Goal: Answer question/provide support: Answer question/provide support

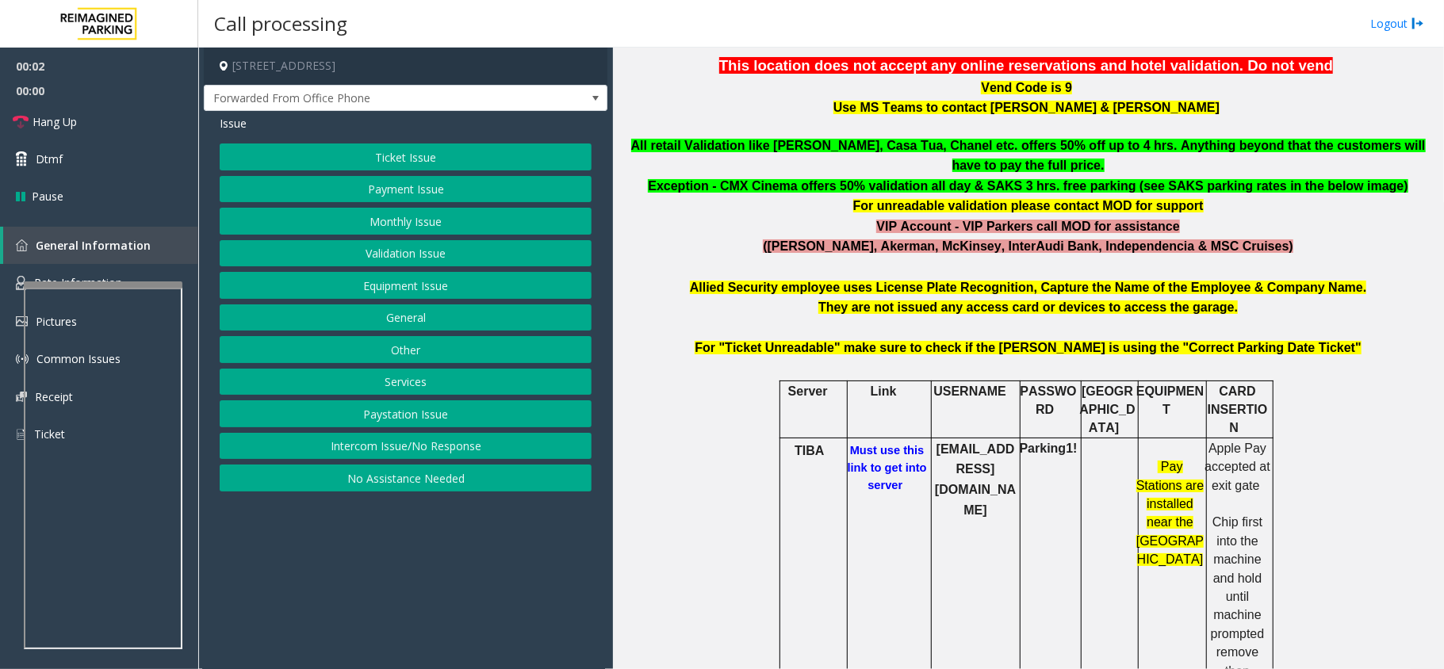
scroll to position [423, 0]
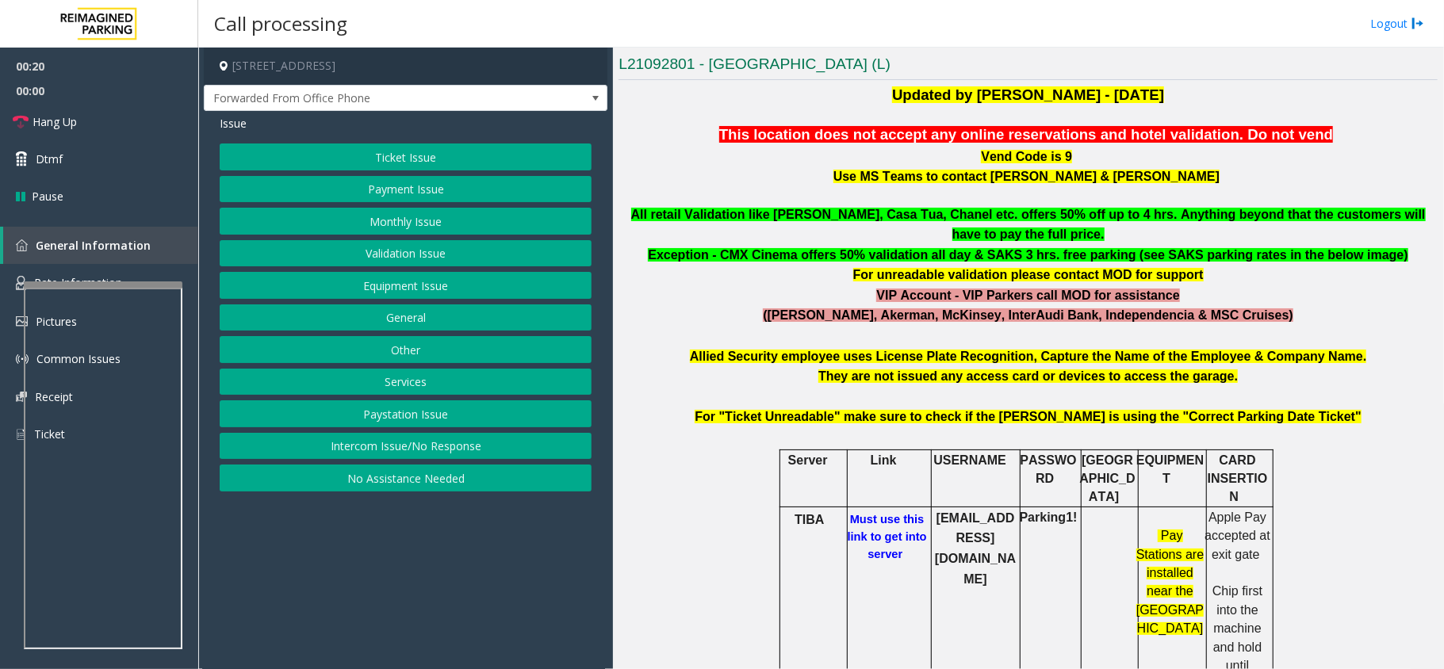
click at [855, 369] on b "They are not issued any access card or devices to access the garage." at bounding box center [1027, 375] width 419 height 13
click at [882, 369] on b "They are not issued any access card or devices to access the garage." at bounding box center [1027, 375] width 419 height 13
click at [910, 369] on b "They are not issued any access card or devices to access the garage." at bounding box center [1027, 375] width 419 height 13
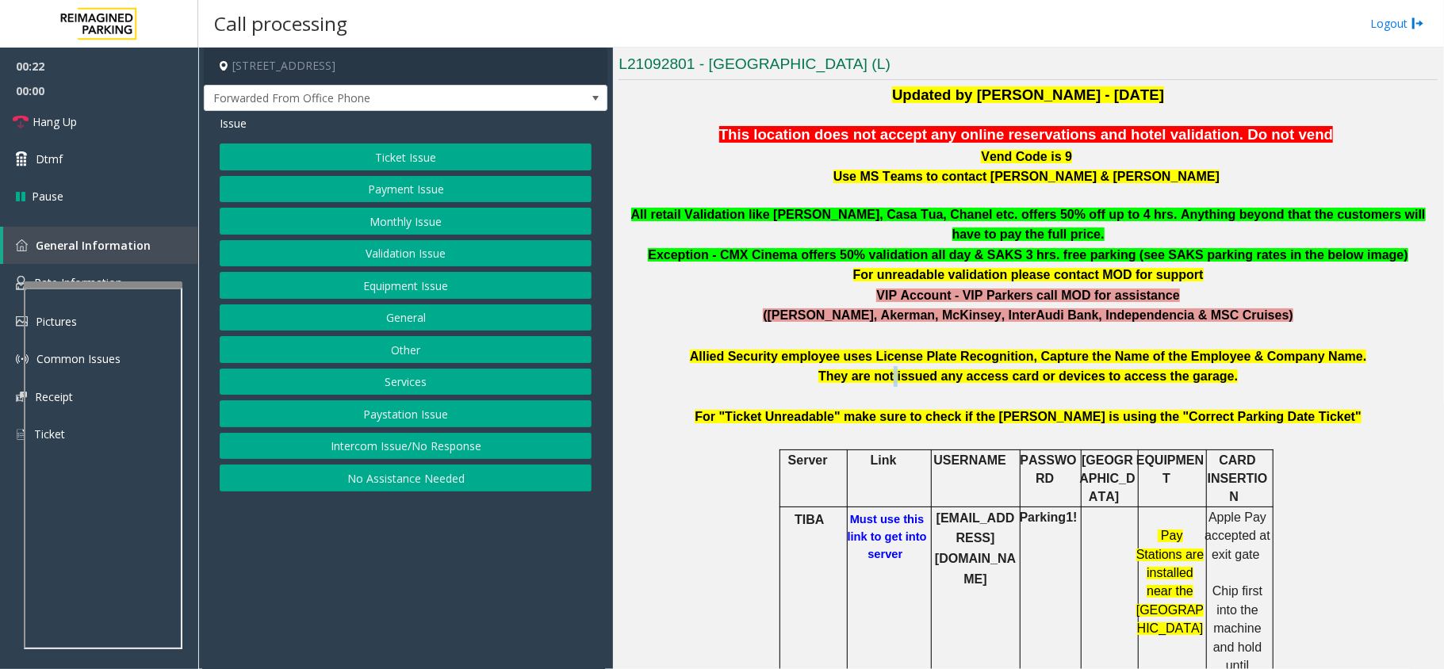
click at [910, 369] on b "They are not issued any access card or devices to access the garage." at bounding box center [1027, 375] width 419 height 13
click at [939, 369] on b "They are not issued any access card or devices to access the garage." at bounding box center [1027, 375] width 419 height 13
click at [981, 366] on p "They are not issued any access card or devices to access the garage." at bounding box center [1027, 376] width 819 height 21
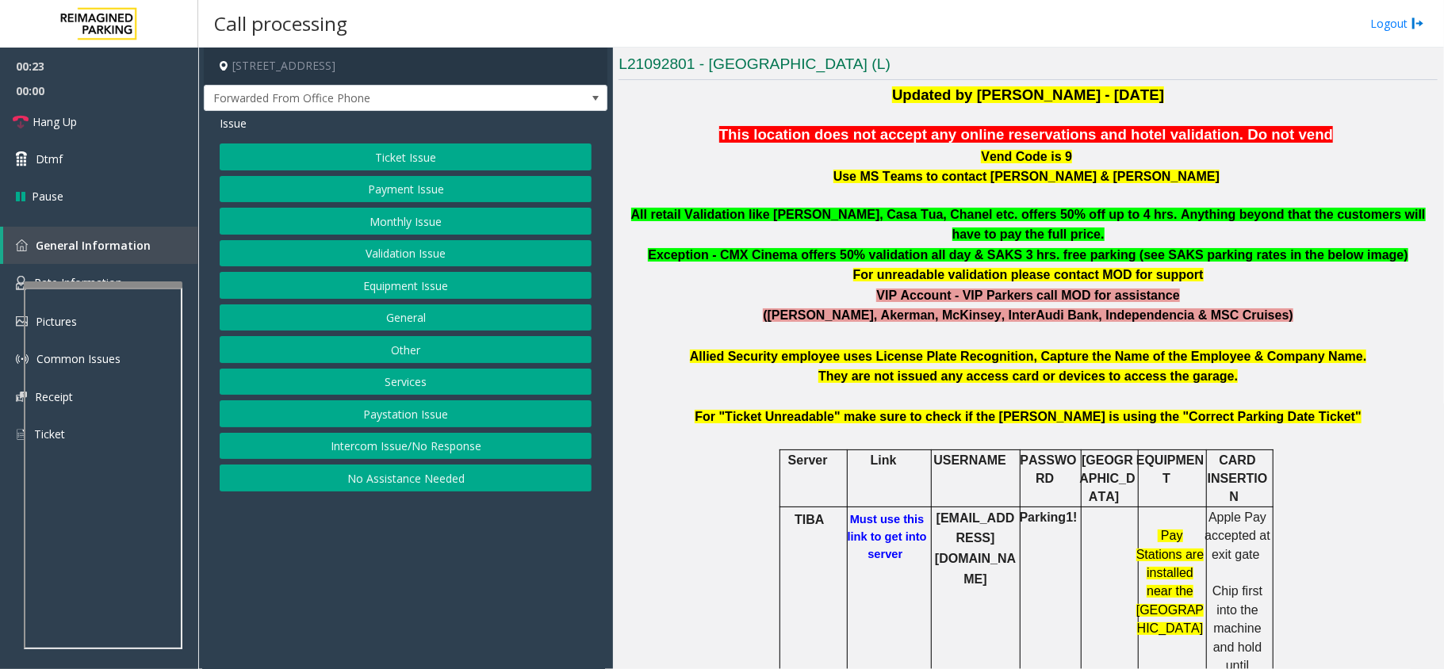
click at [1015, 369] on b "They are not issued any access card or devices to access the garage." at bounding box center [1027, 375] width 419 height 13
click at [1058, 369] on b "They are not issued any access card or devices to access the garage." at bounding box center [1027, 375] width 419 height 13
click at [1104, 369] on b "They are not issued any access card or devices to access the garage." at bounding box center [1027, 375] width 419 height 13
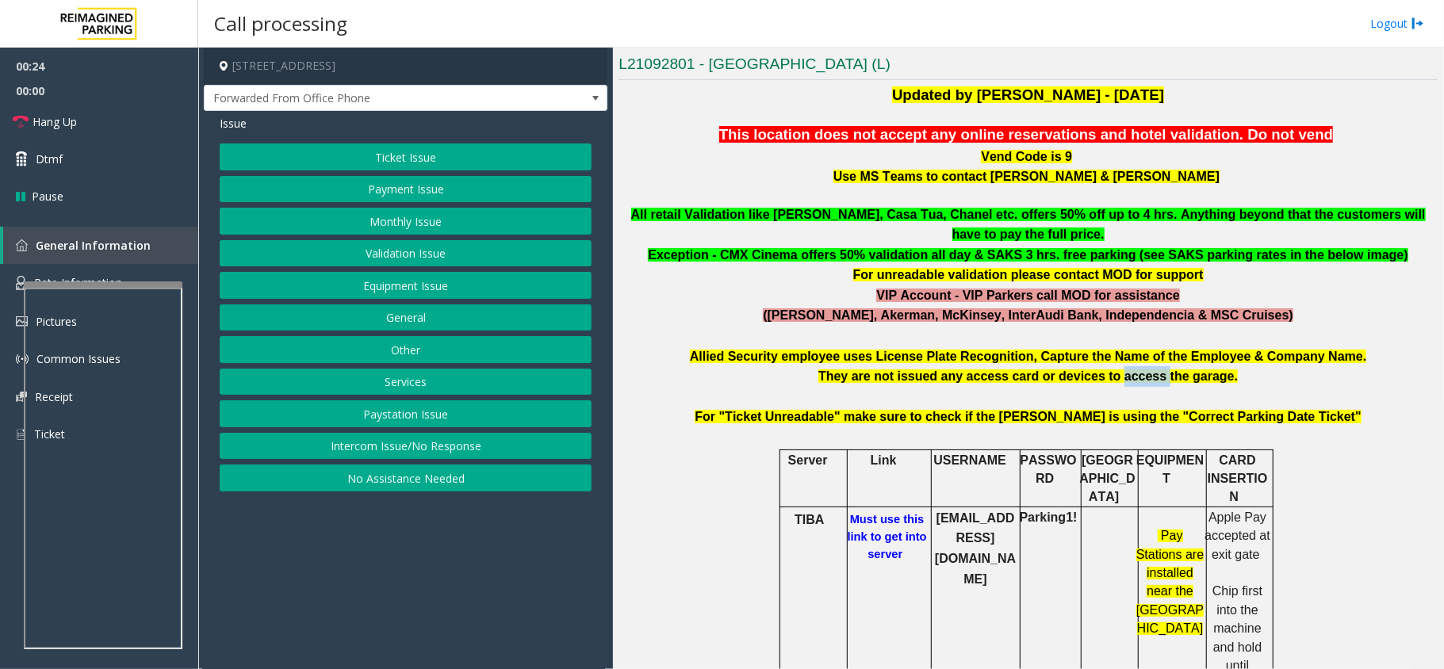
click at [1104, 369] on b "They are not issued any access card or devices to access the garage." at bounding box center [1027, 375] width 419 height 13
click at [1156, 350] on b "Allied Security employee uses License Plate Recognition, Capture the Name of th…" at bounding box center [1028, 356] width 677 height 13
click at [410, 192] on button "Payment Issue" at bounding box center [406, 189] width 372 height 27
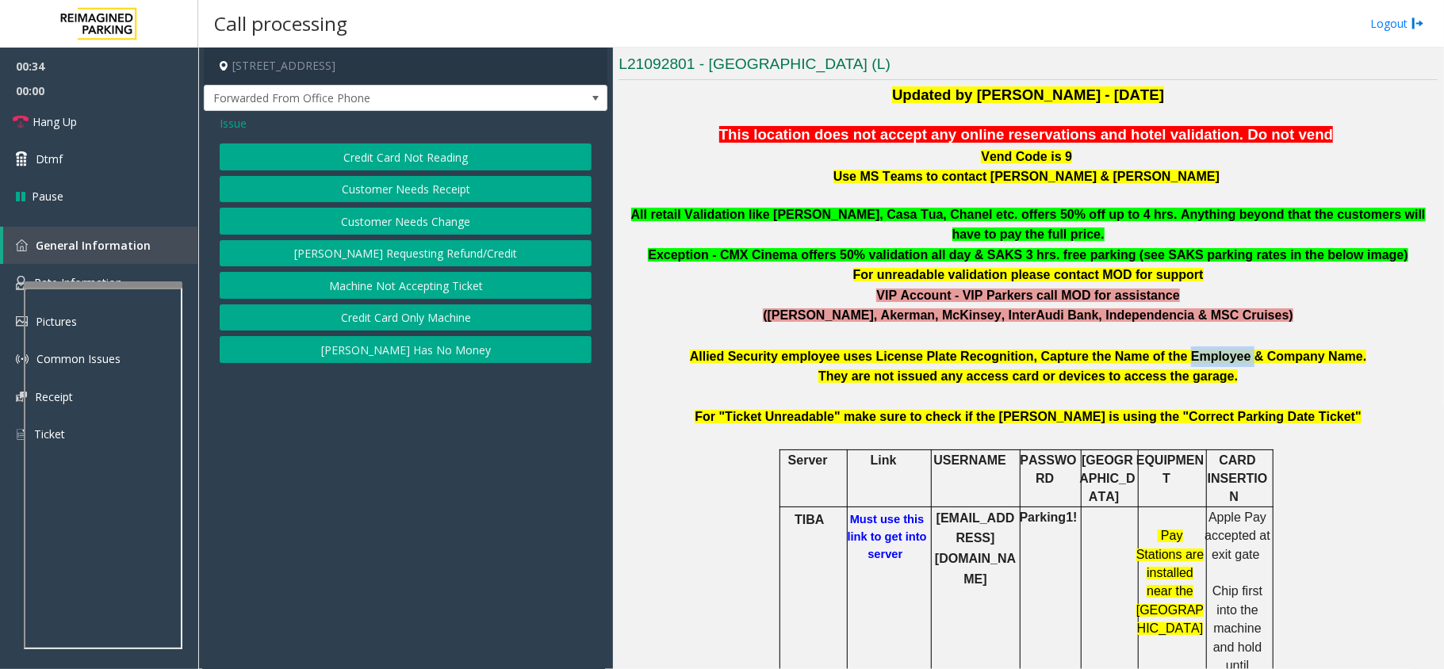
click at [406, 358] on button "[PERSON_NAME] Has No Money" at bounding box center [406, 349] width 372 height 27
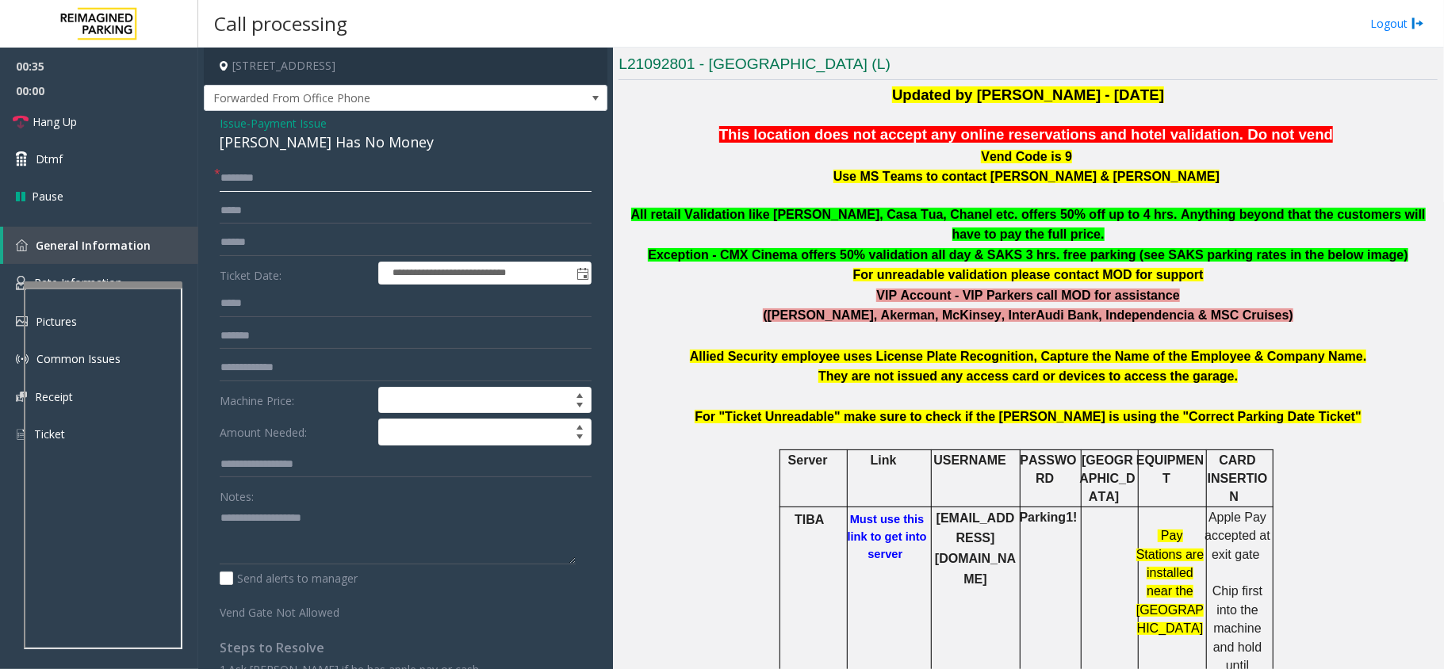
click at [251, 178] on input "text" at bounding box center [406, 178] width 372 height 27
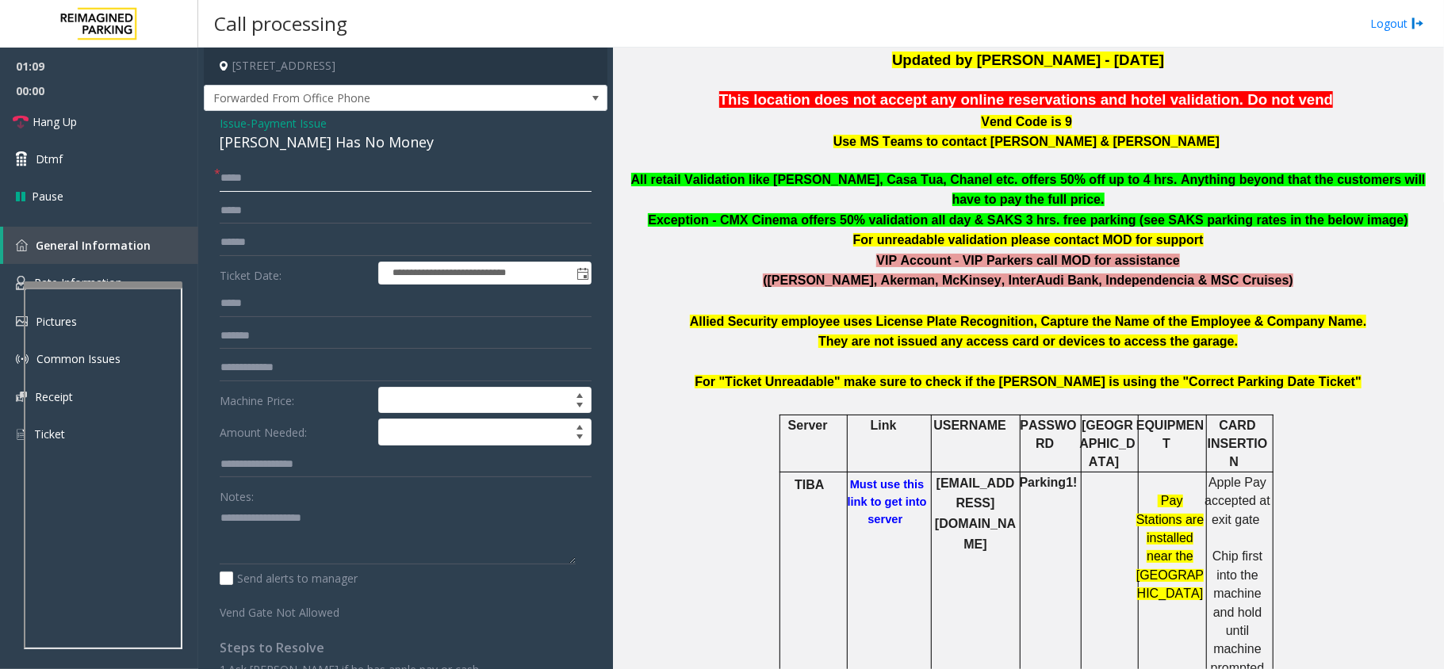
scroll to position [634, 0]
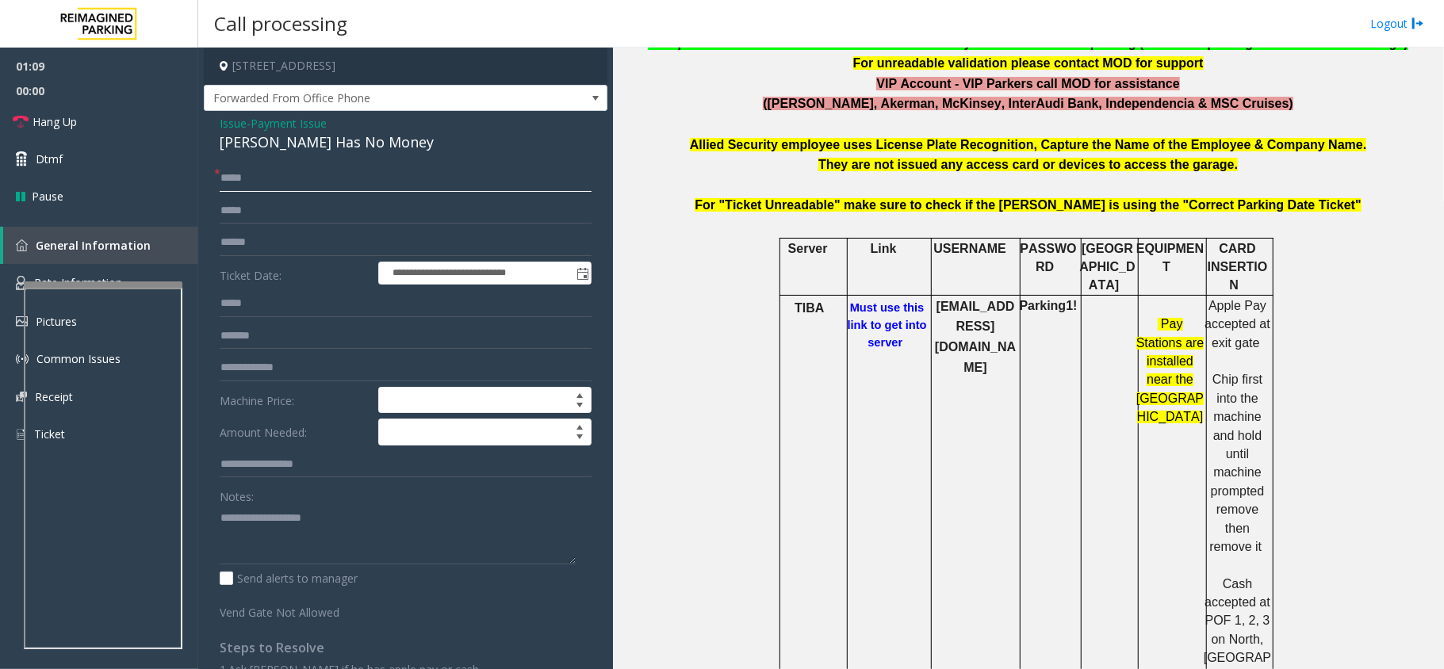
type input "*****"
click at [858, 299] on h6 "Must use this link to get into server" at bounding box center [887, 325] width 86 height 52
click at [875, 301] on b "Must use this link to get into server" at bounding box center [887, 325] width 79 height 48
click at [355, 176] on input "*****" at bounding box center [406, 178] width 372 height 27
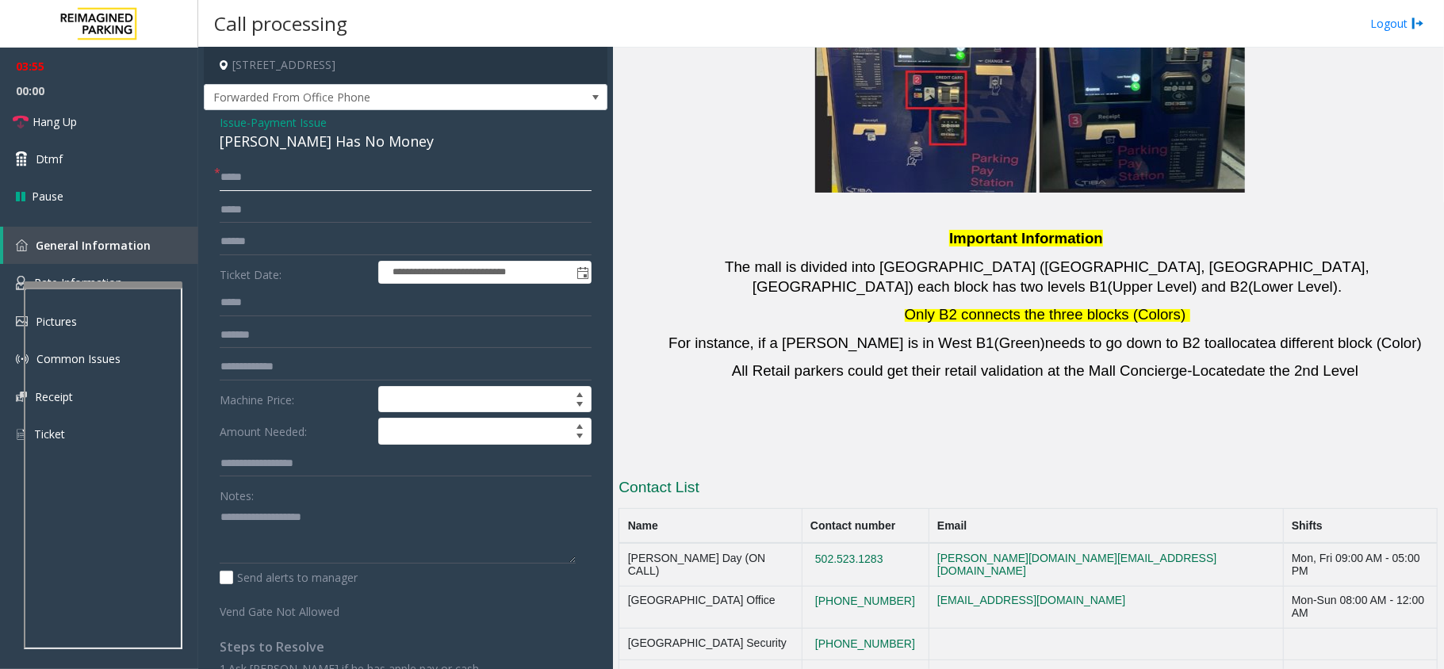
scroll to position [0, 0]
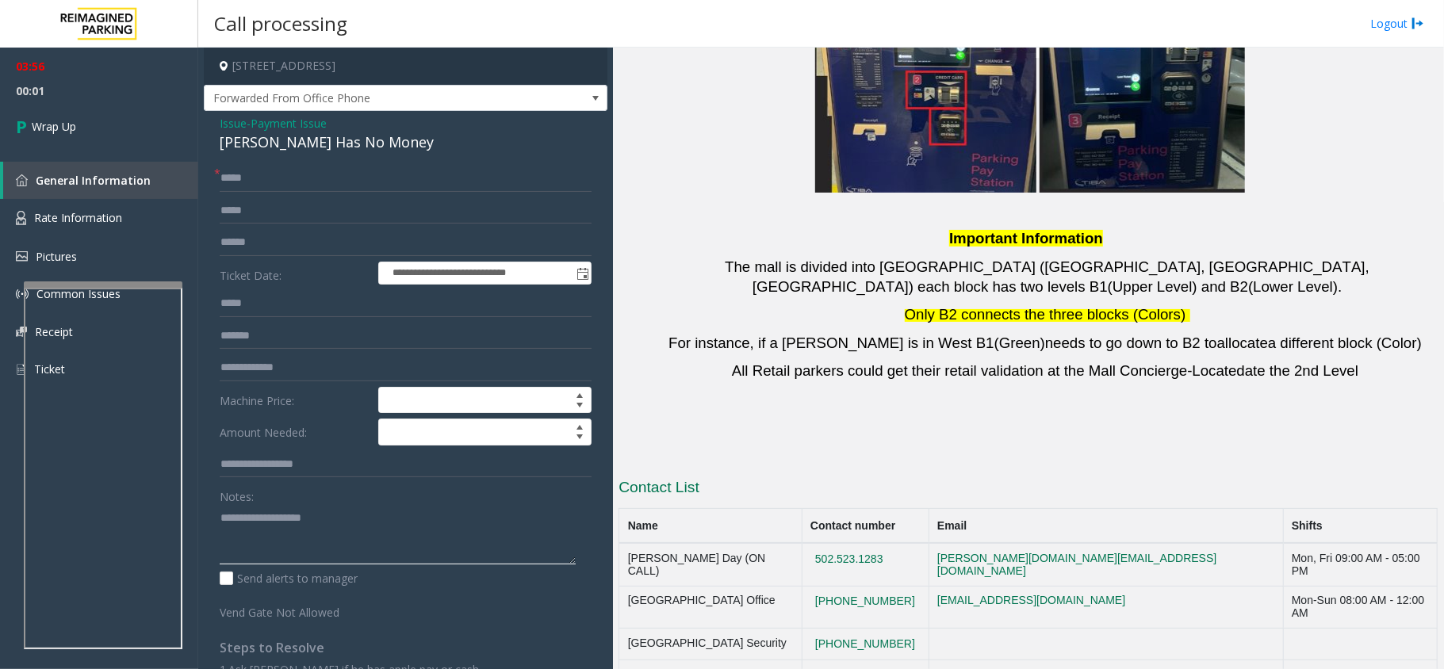
click at [301, 560] on textarea at bounding box center [398, 534] width 356 height 59
drag, startPoint x: 373, startPoint y: 138, endPoint x: 209, endPoint y: 122, distance: 164.1
click at [209, 122] on div "**********" at bounding box center [406, 444] width 404 height 666
click at [426, 579] on div "Send alerts to manager" at bounding box center [406, 578] width 372 height 17
click at [419, 543] on textarea at bounding box center [398, 534] width 356 height 59
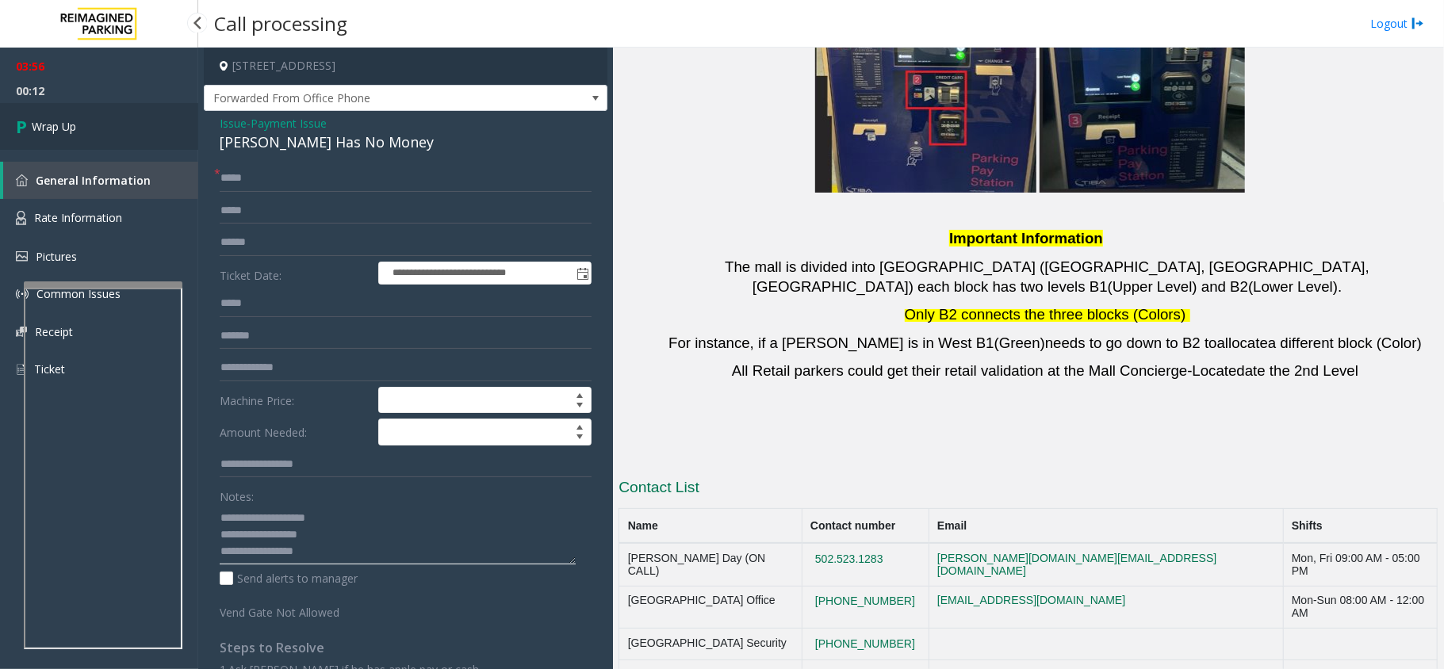
type textarea "**********"
click at [64, 127] on span "Wrap Up" at bounding box center [54, 126] width 44 height 17
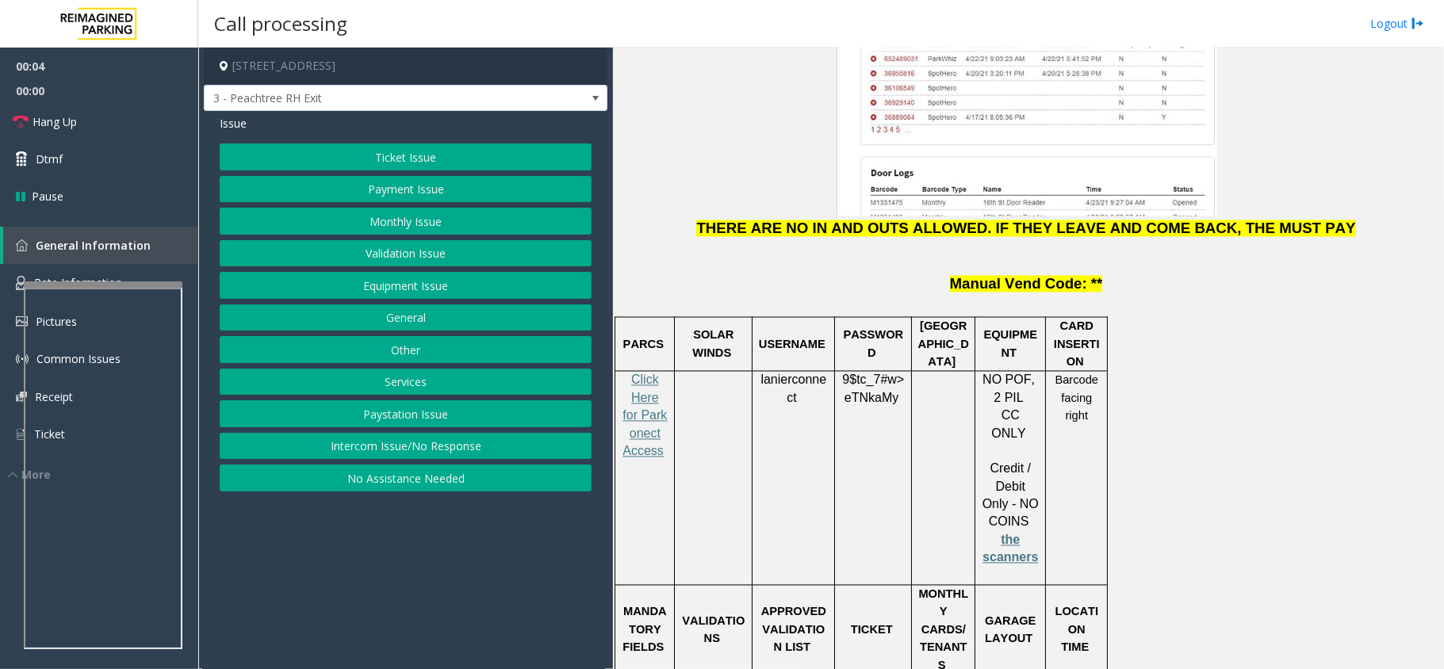
scroll to position [2008, 0]
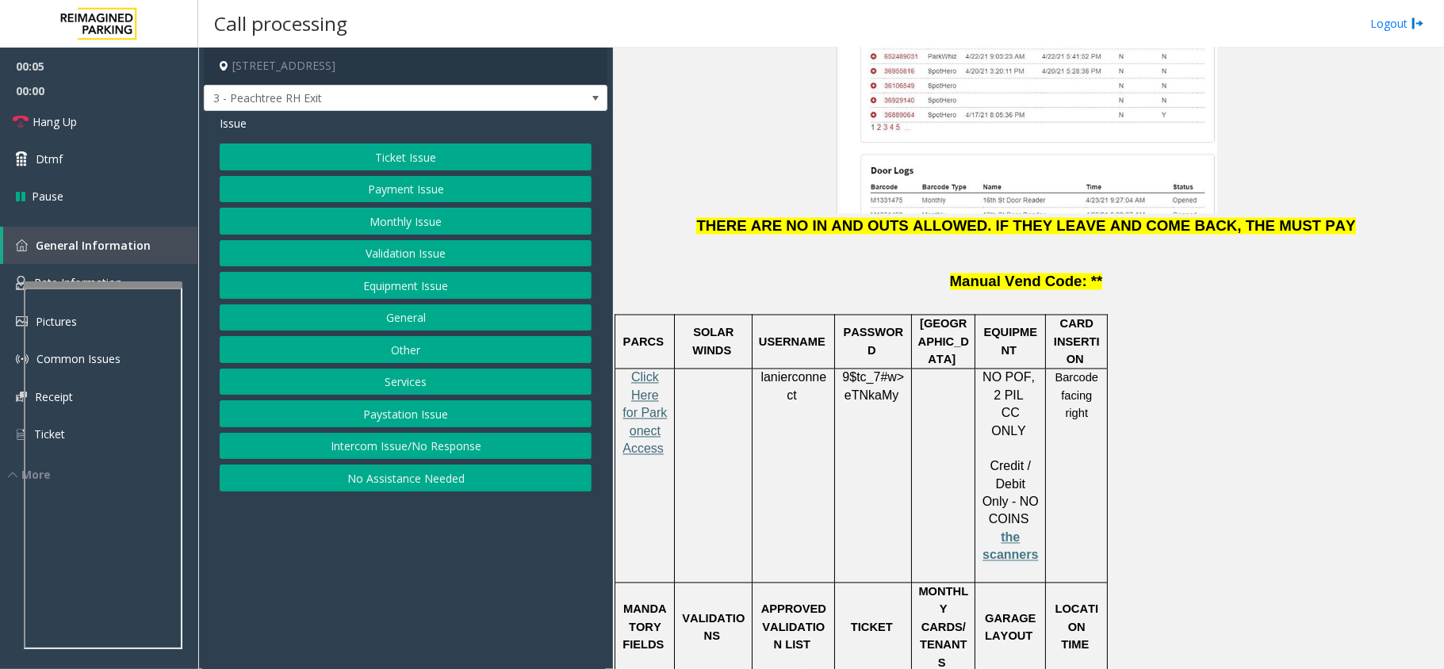
click at [651, 371] on span "Click Here for Parkonect Access" at bounding box center [644, 413] width 44 height 85
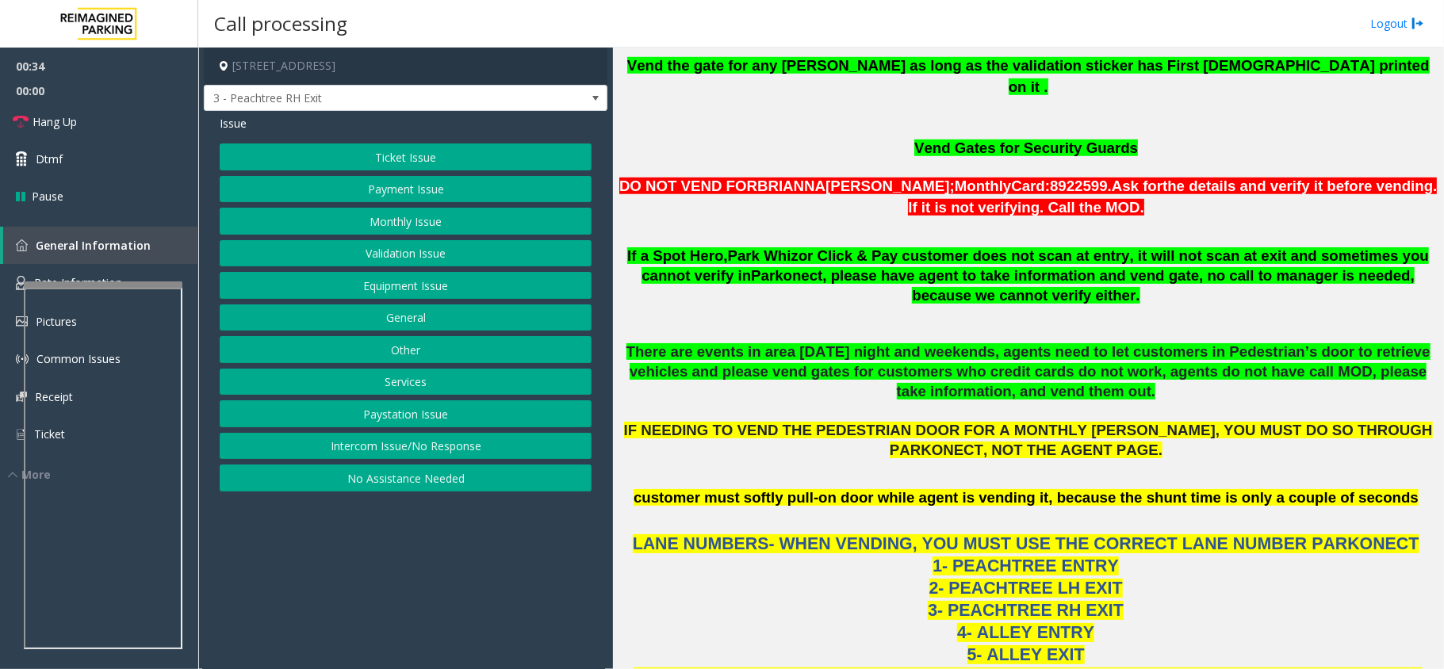
scroll to position [951, 0]
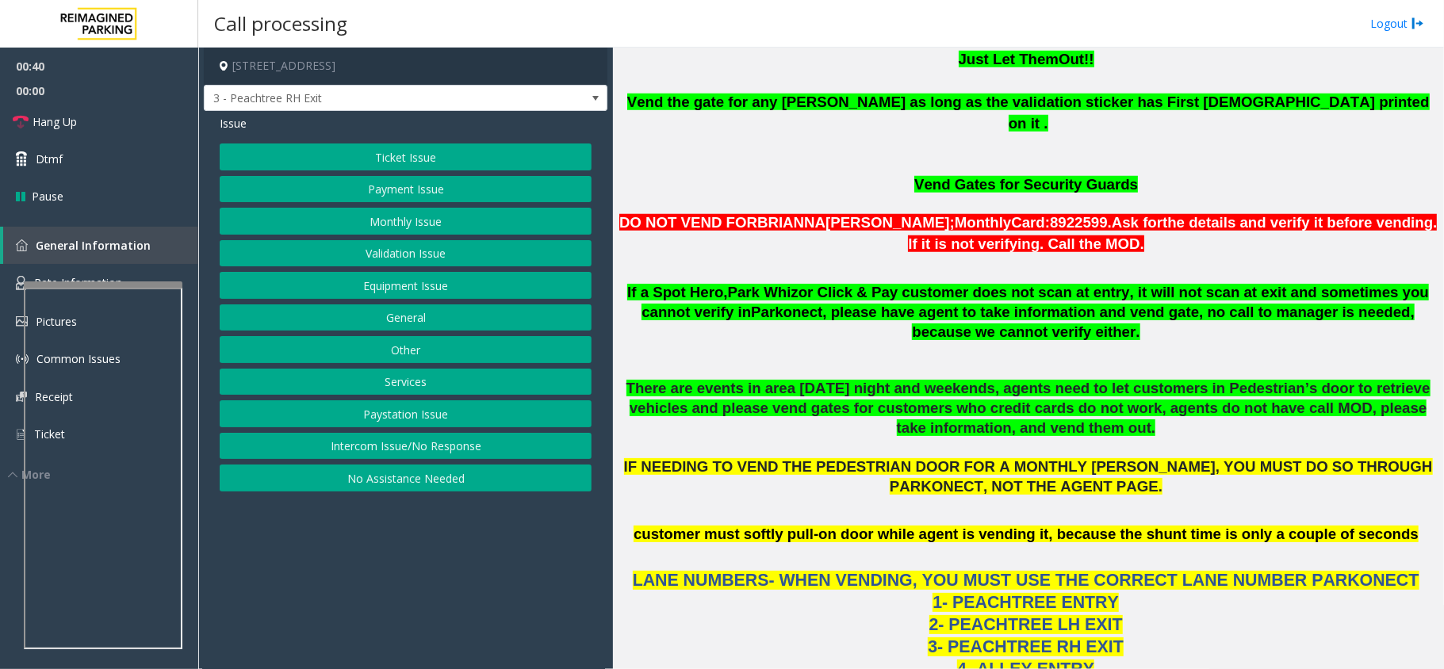
click at [406, 157] on button "Ticket Issue" at bounding box center [406, 156] width 372 height 27
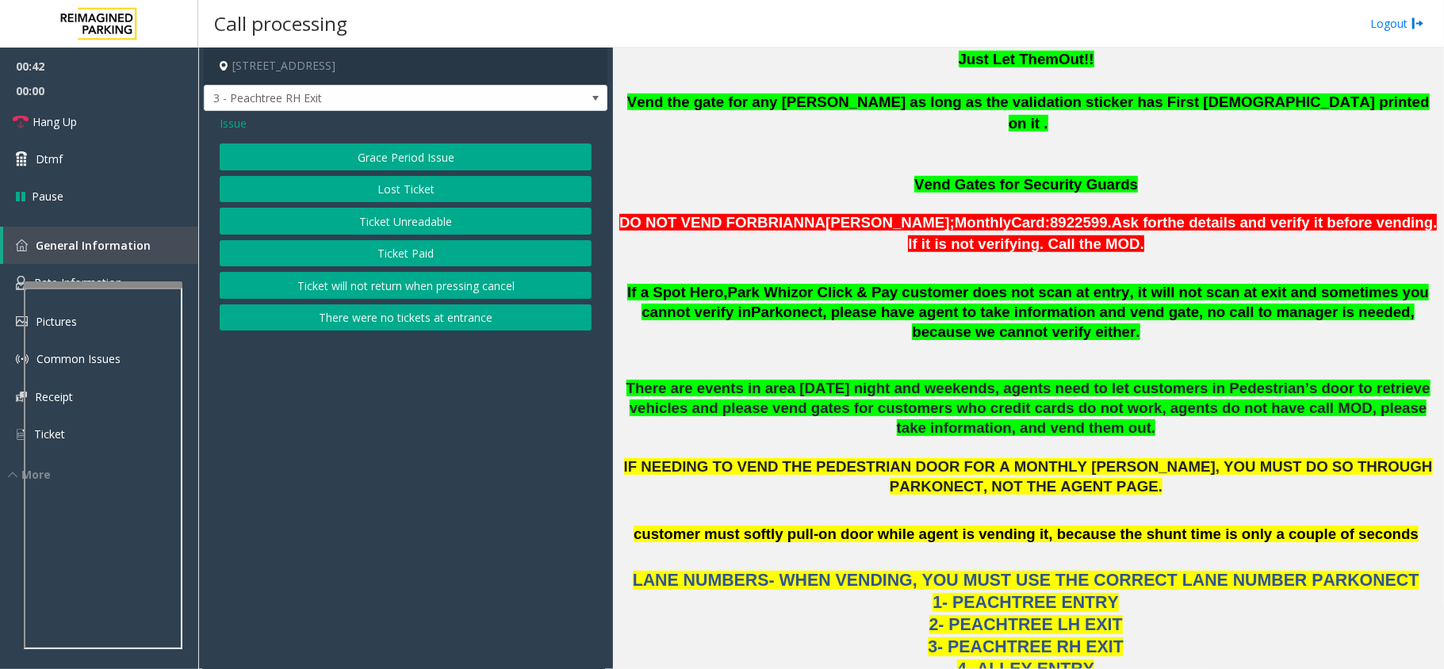
click at [432, 233] on button "Ticket Unreadable" at bounding box center [406, 221] width 372 height 27
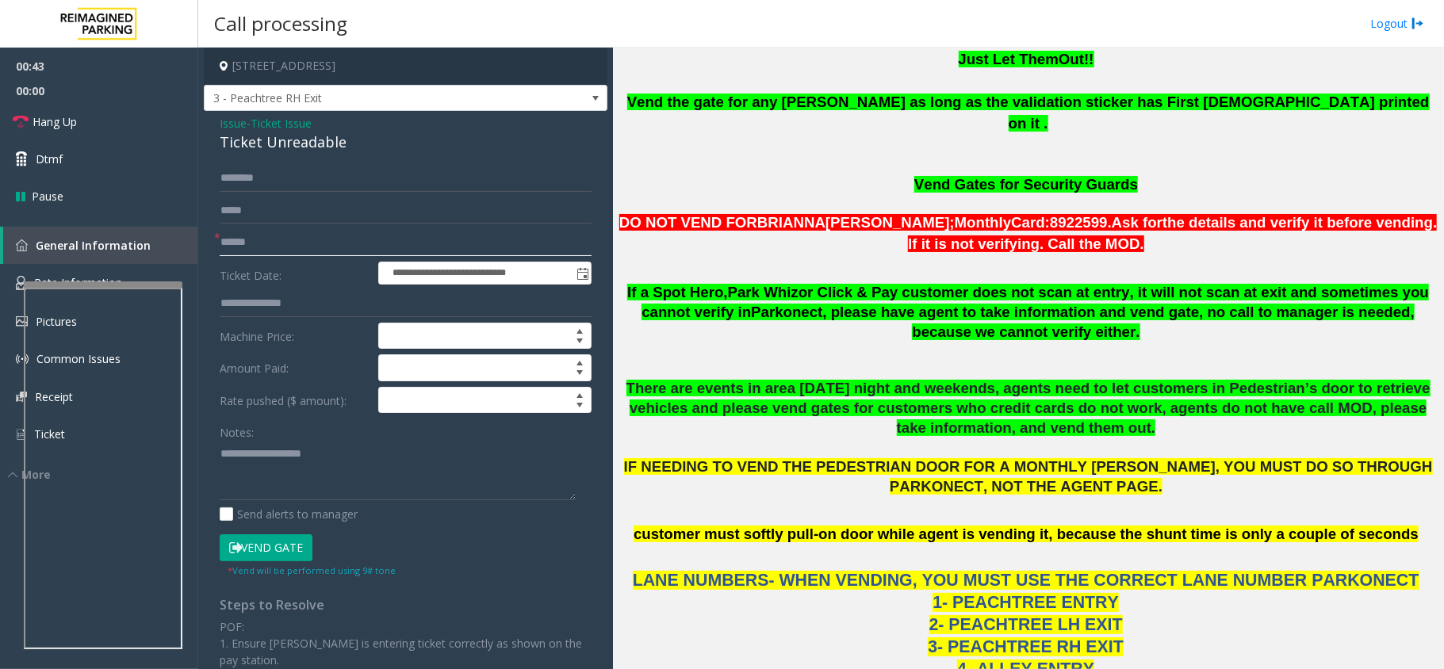
click at [248, 241] on input "text" at bounding box center [406, 242] width 372 height 27
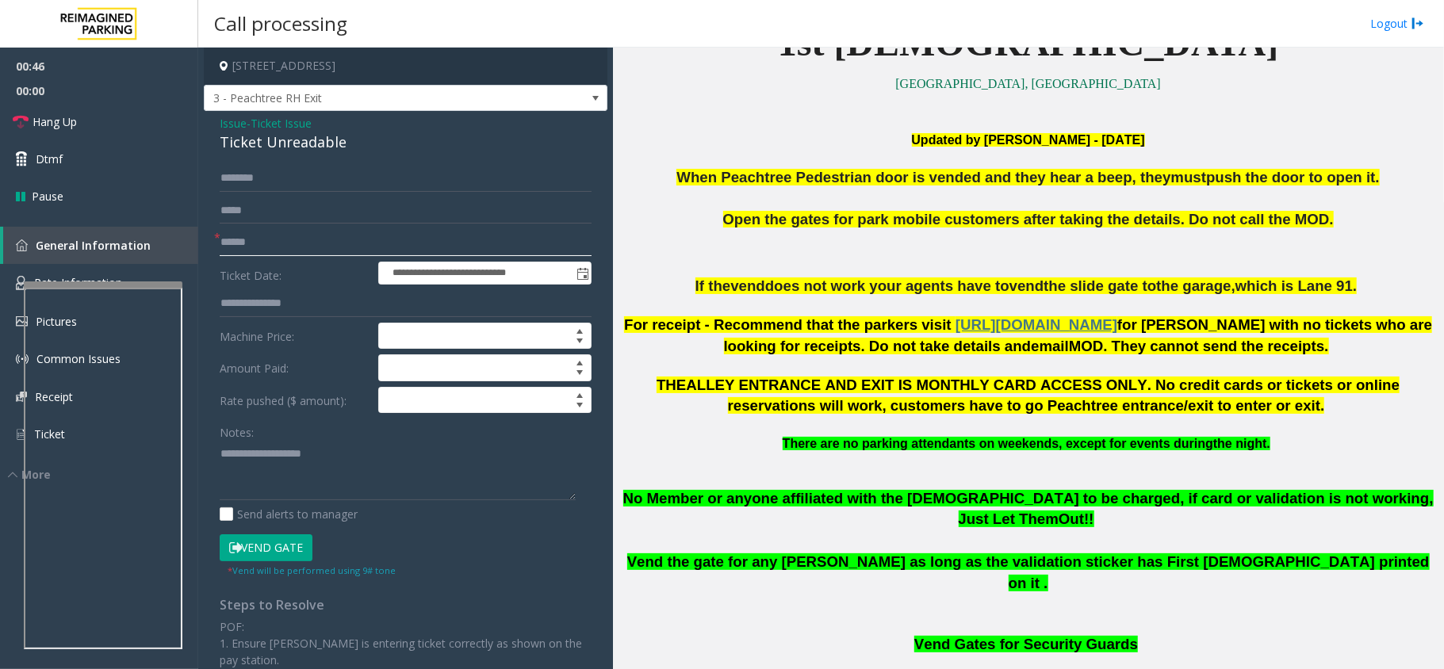
scroll to position [528, 0]
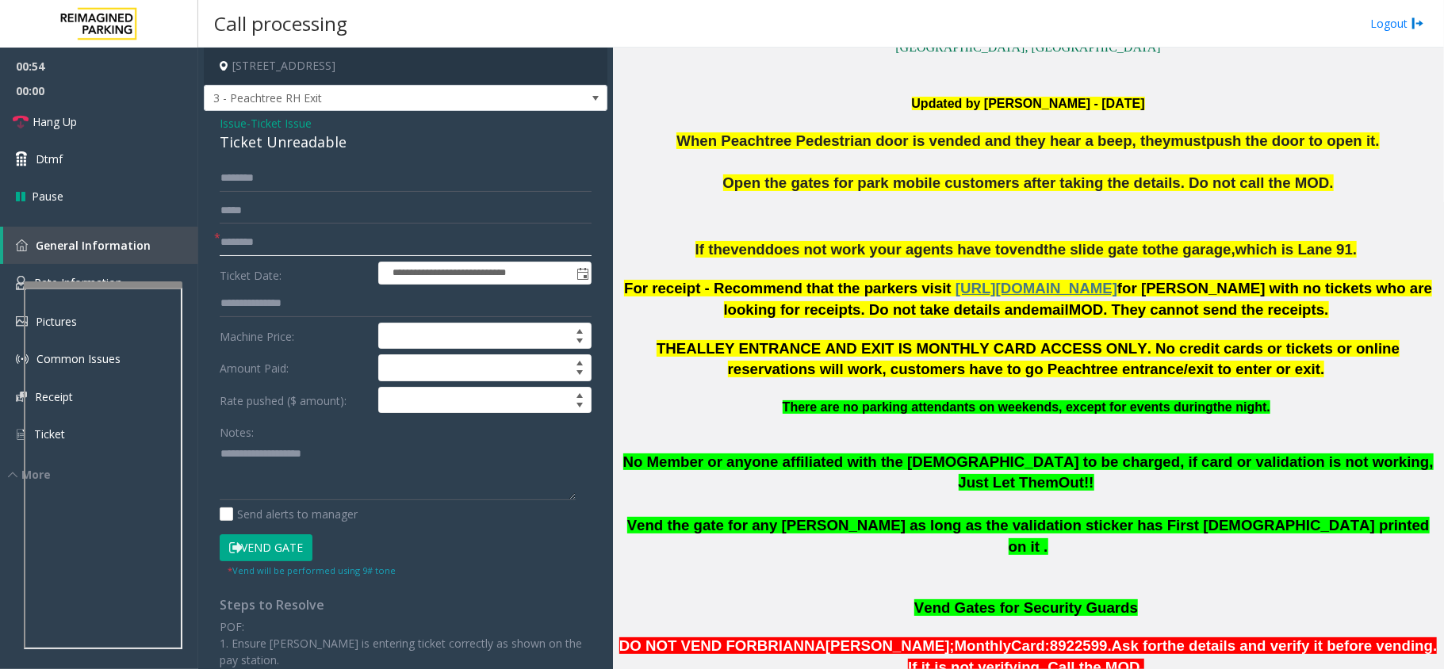
type input "********"
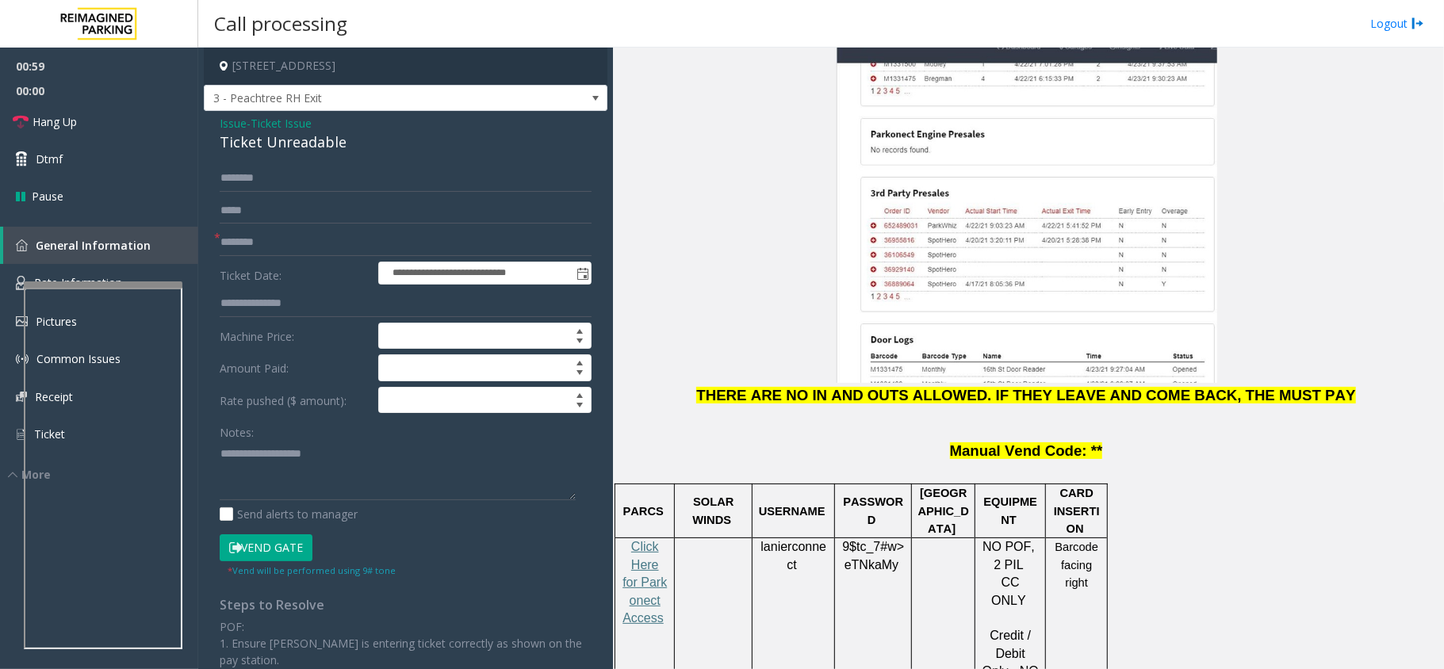
scroll to position [1903, 0]
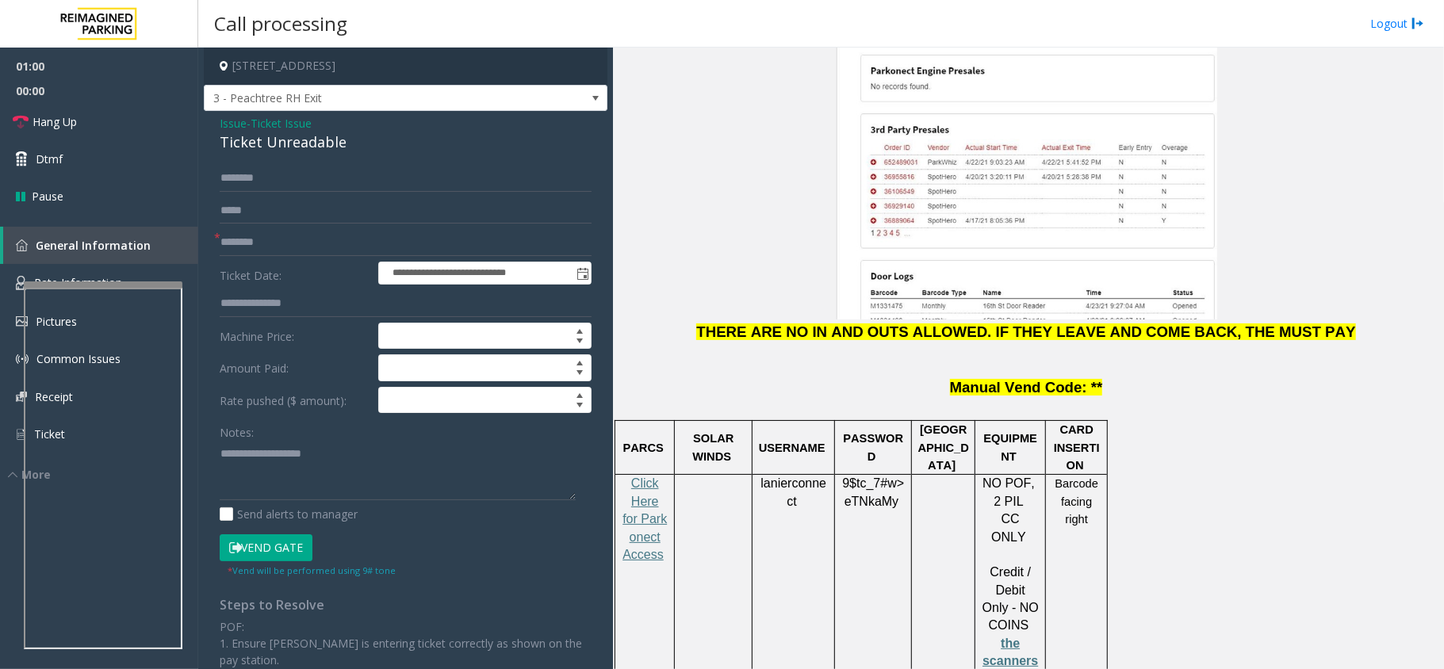
click at [782, 476] on span "lanierconnect" at bounding box center [793, 492] width 66 height 32
copy p "lanierconnect"
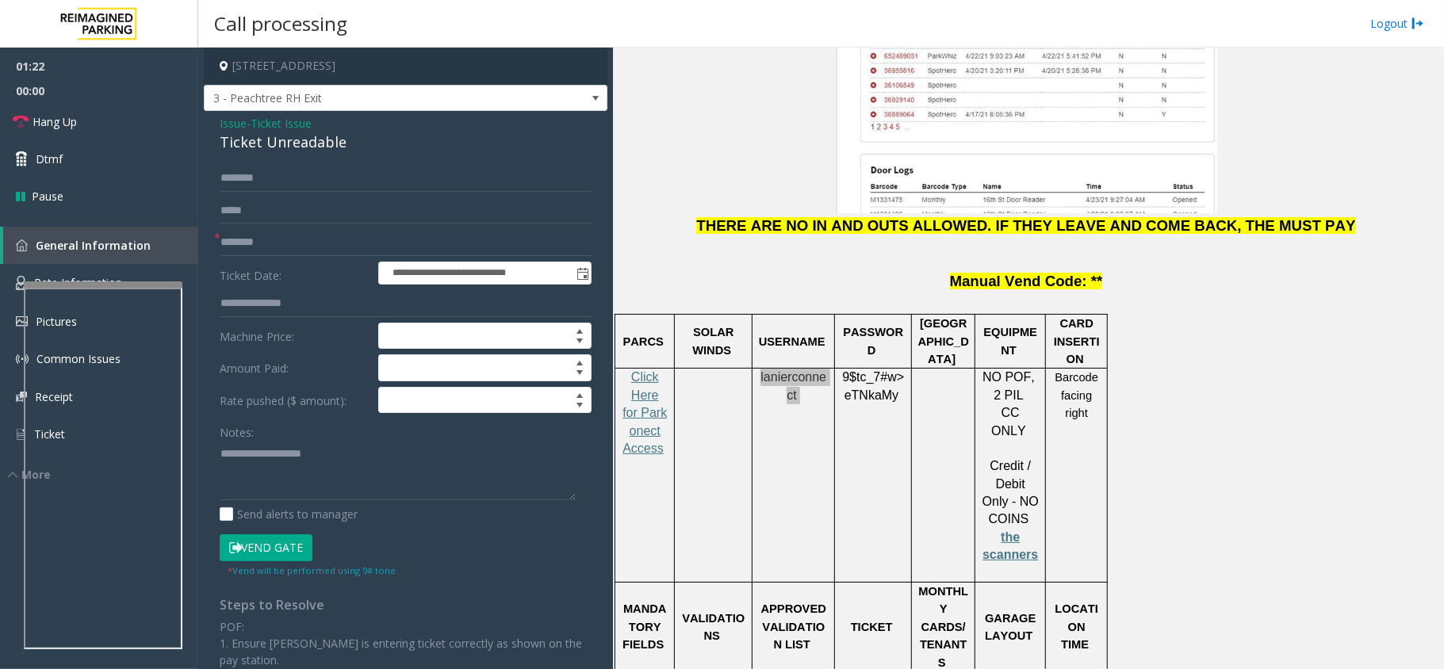
scroll to position [2008, 0]
click at [350, 133] on div "Ticket Unreadable" at bounding box center [406, 142] width 372 height 21
click at [347, 141] on div "Ticket Unreadable" at bounding box center [406, 142] width 372 height 21
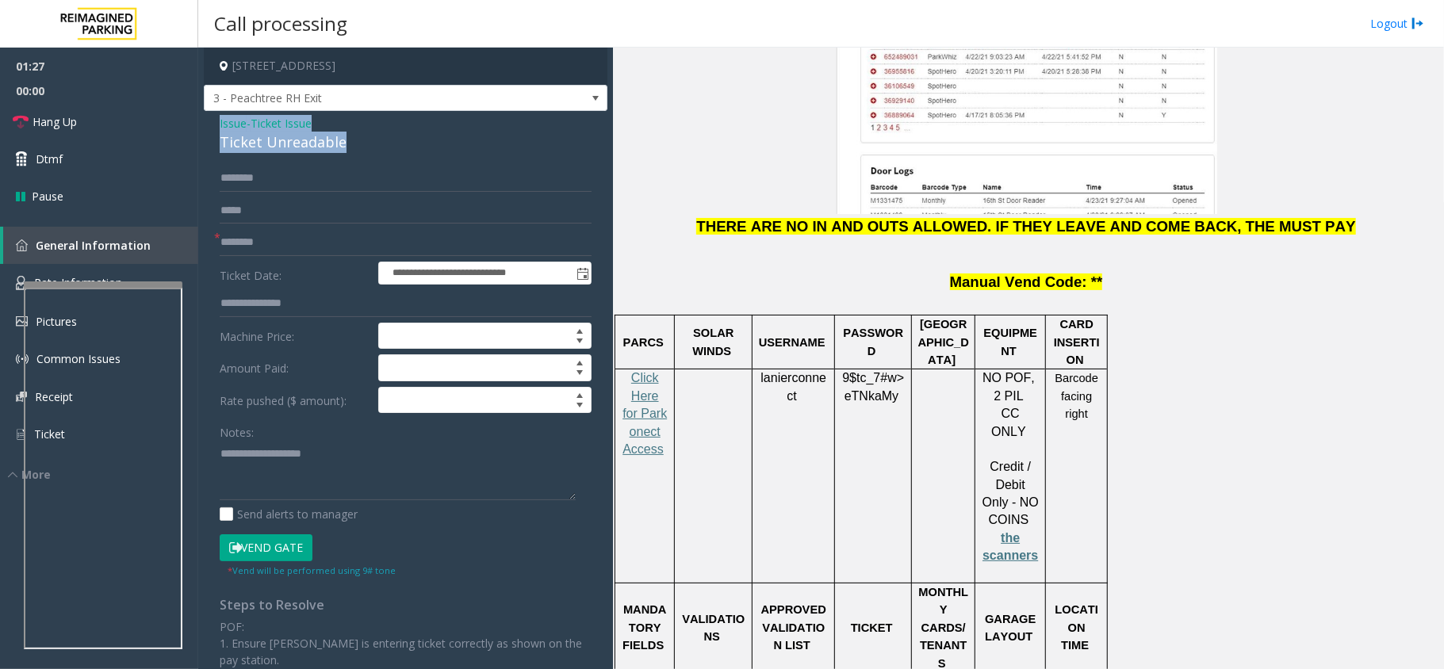
drag, startPoint x: 343, startPoint y: 143, endPoint x: 207, endPoint y: 125, distance: 137.5
click at [207, 125] on div "**********" at bounding box center [406, 497] width 404 height 773
click at [343, 477] on textarea at bounding box center [398, 470] width 356 height 59
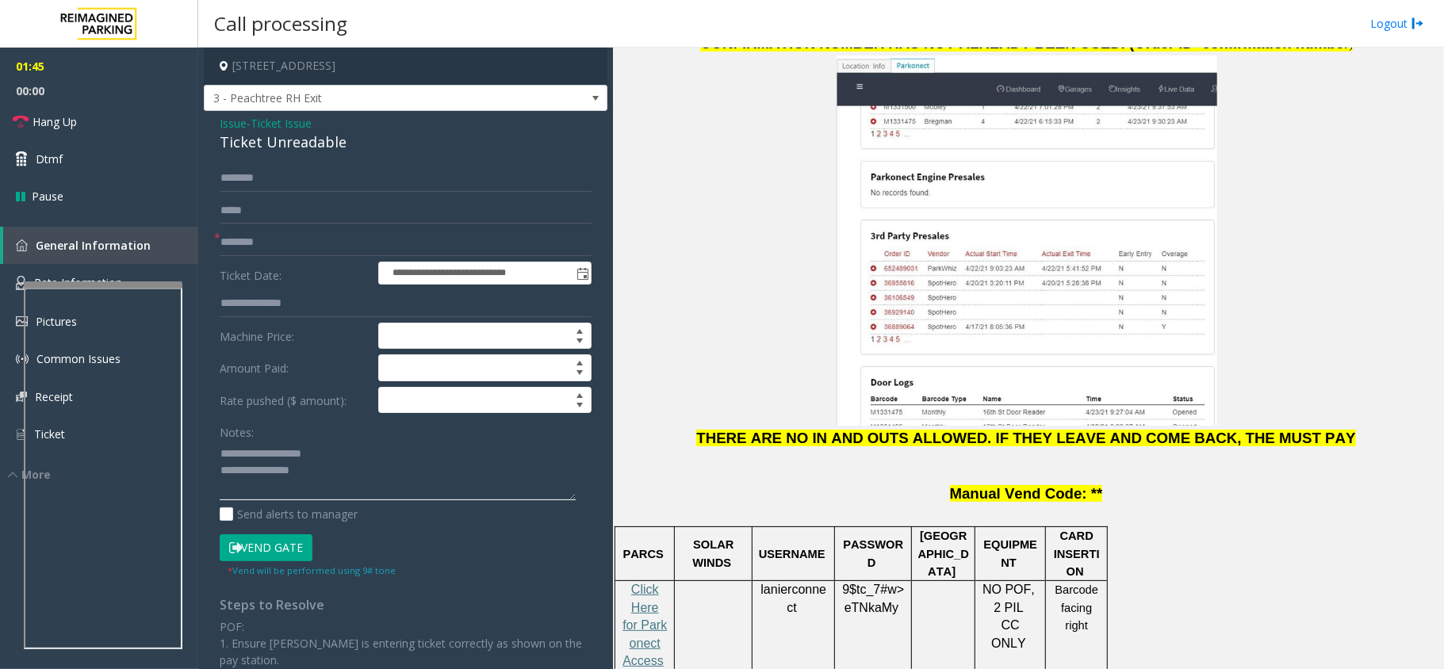
scroll to position [1903, 0]
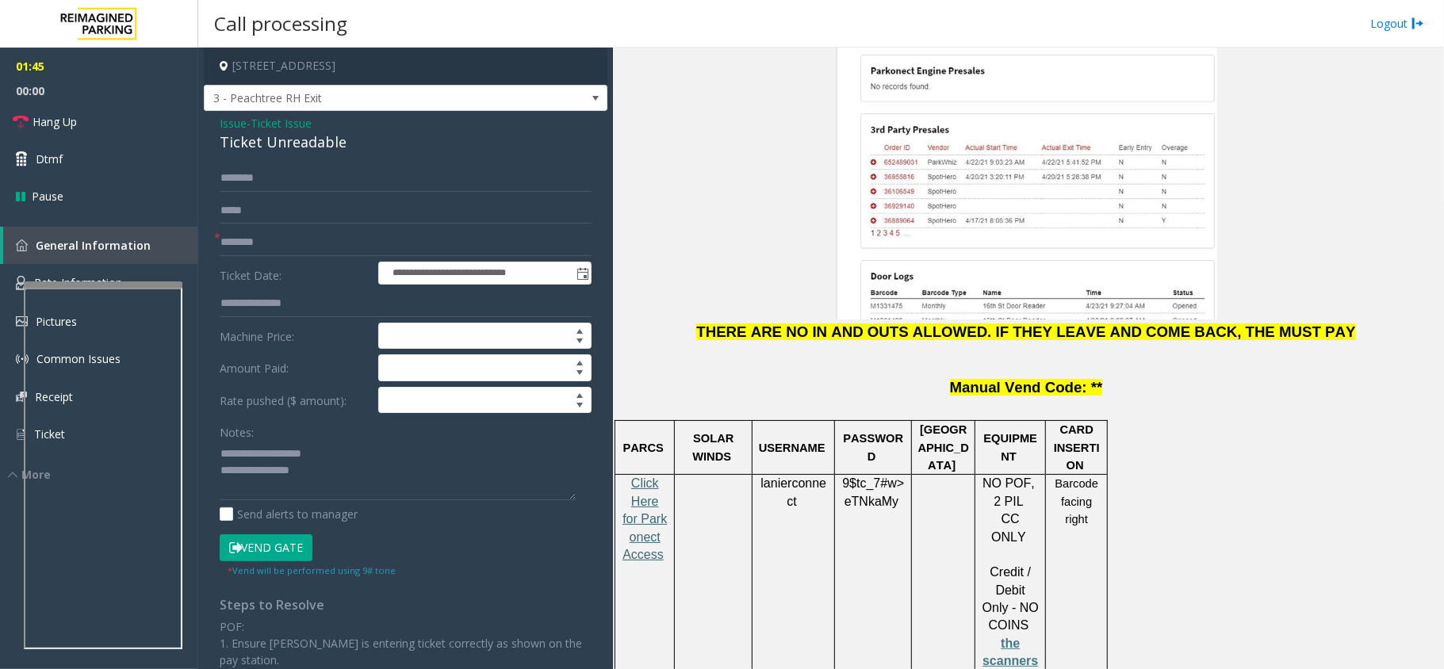
click at [641, 476] on span "Click Here for Parkonect Access" at bounding box center [644, 518] width 44 height 85
click at [877, 495] on span "eTNkaMy" at bounding box center [871, 502] width 54 height 14
copy p "9$tc_7#w> eTNkaMy"
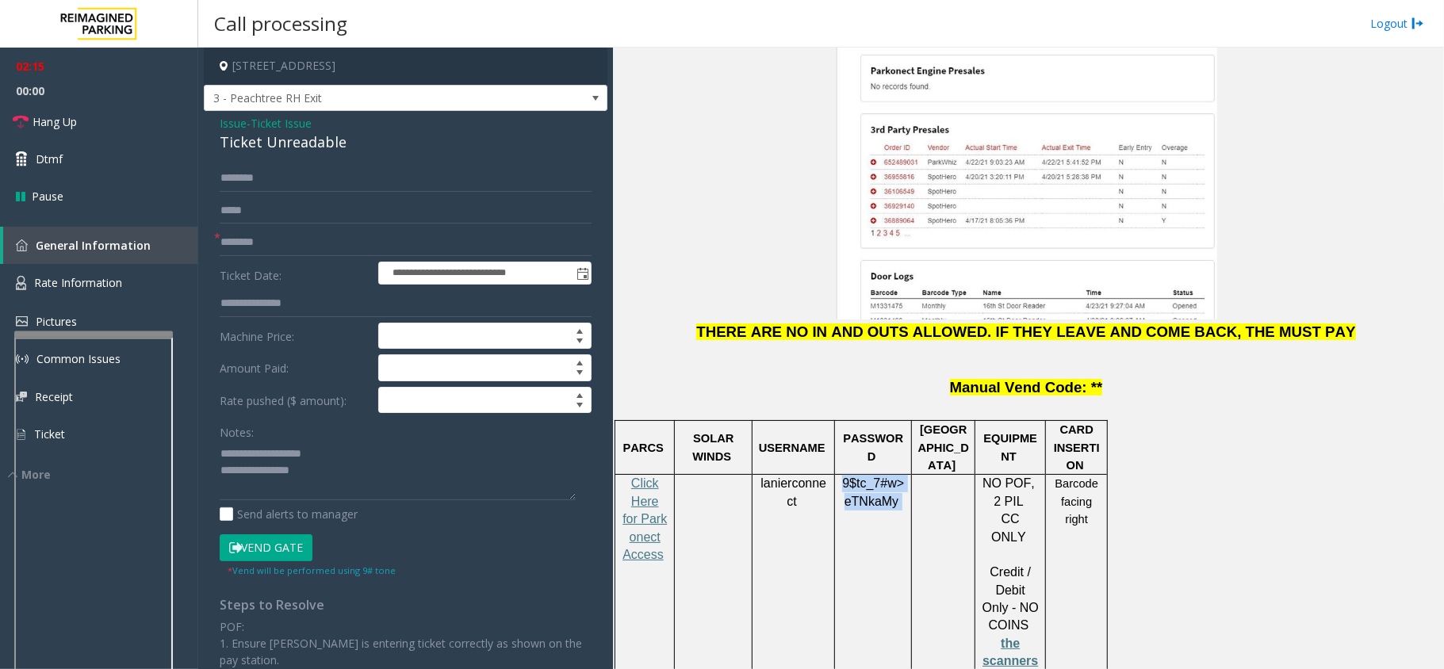
click at [95, 335] on div at bounding box center [93, 334] width 159 height 6
click at [117, 293] on link "Rate Information" at bounding box center [99, 283] width 198 height 39
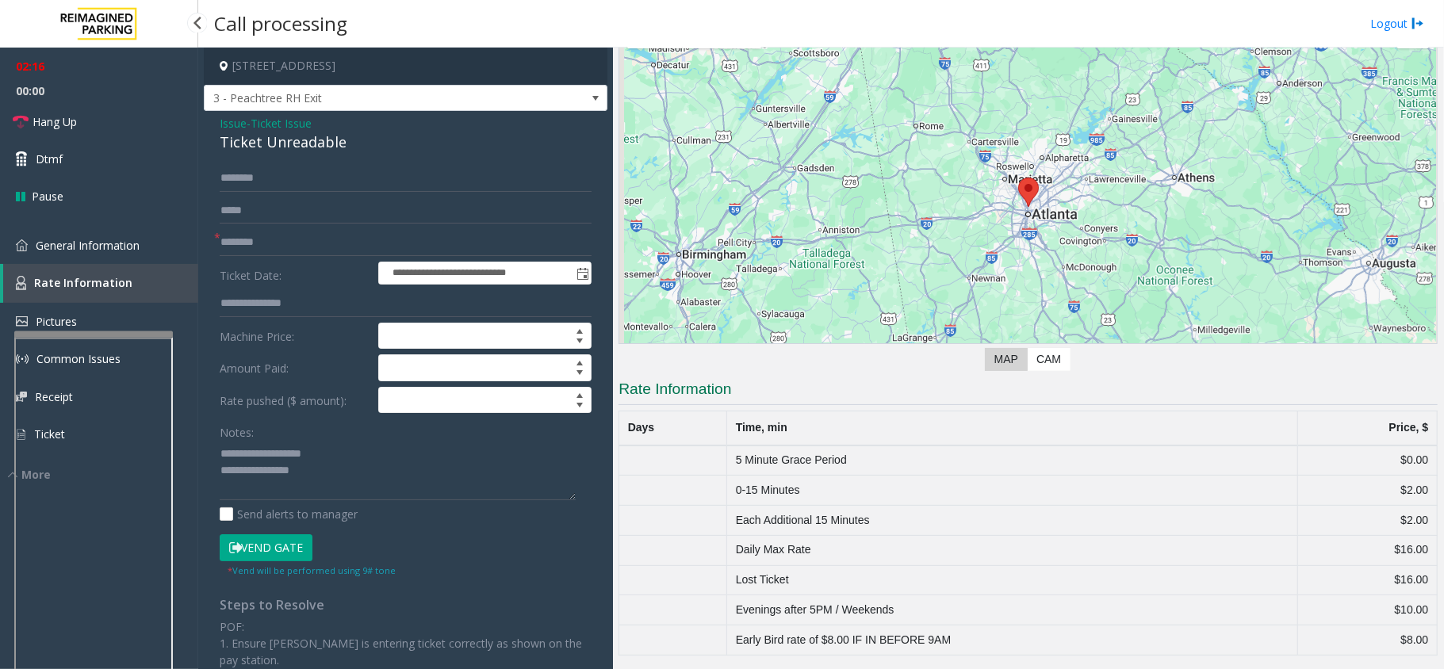
scroll to position [80, 0]
click at [115, 247] on span "General Information" at bounding box center [88, 245] width 104 height 15
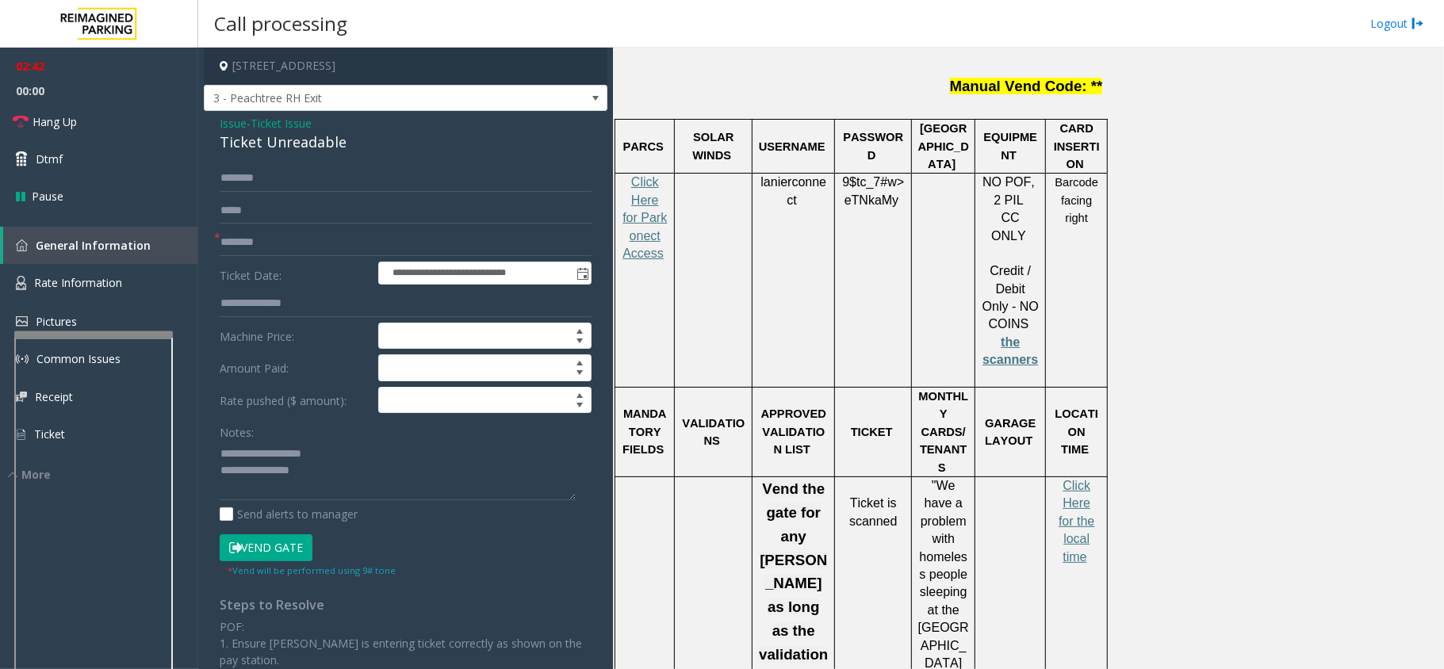
scroll to position [2220, 0]
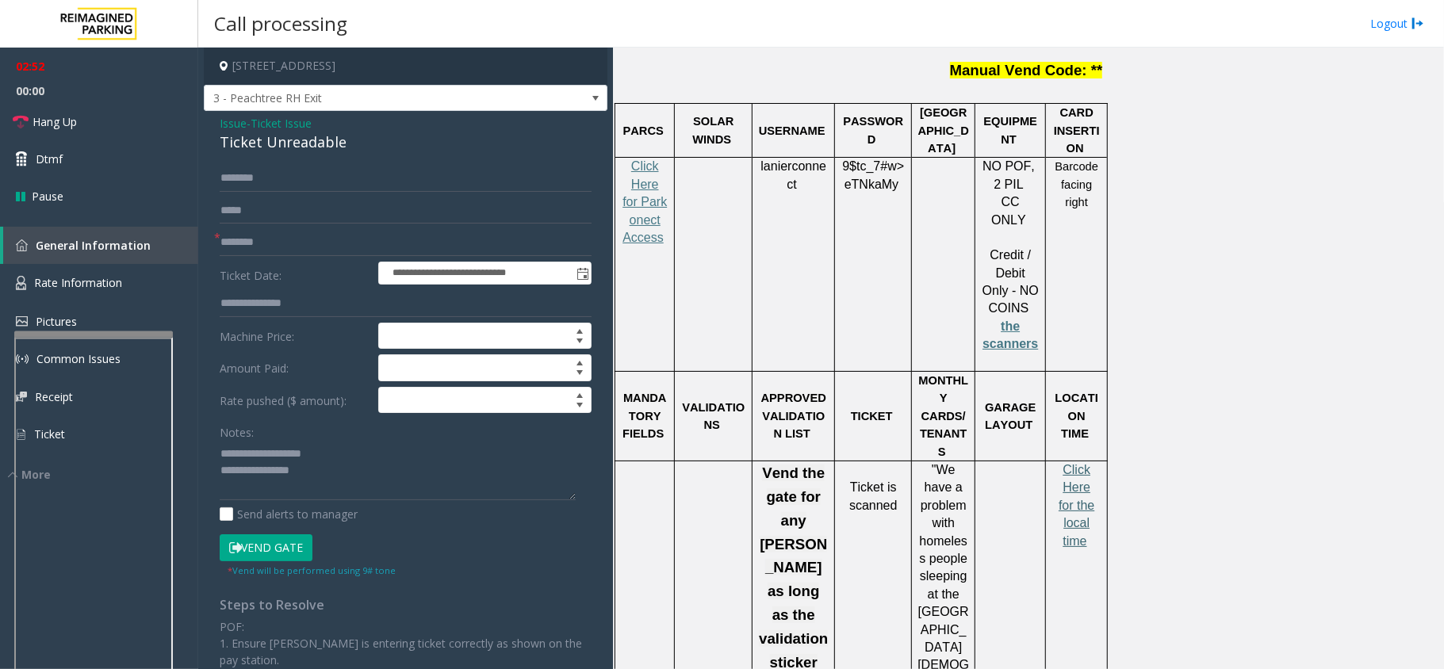
click at [1082, 463] on span "Click Here for the local time" at bounding box center [1076, 505] width 36 height 85
click at [134, 282] on link "Rate Information" at bounding box center [99, 283] width 198 height 39
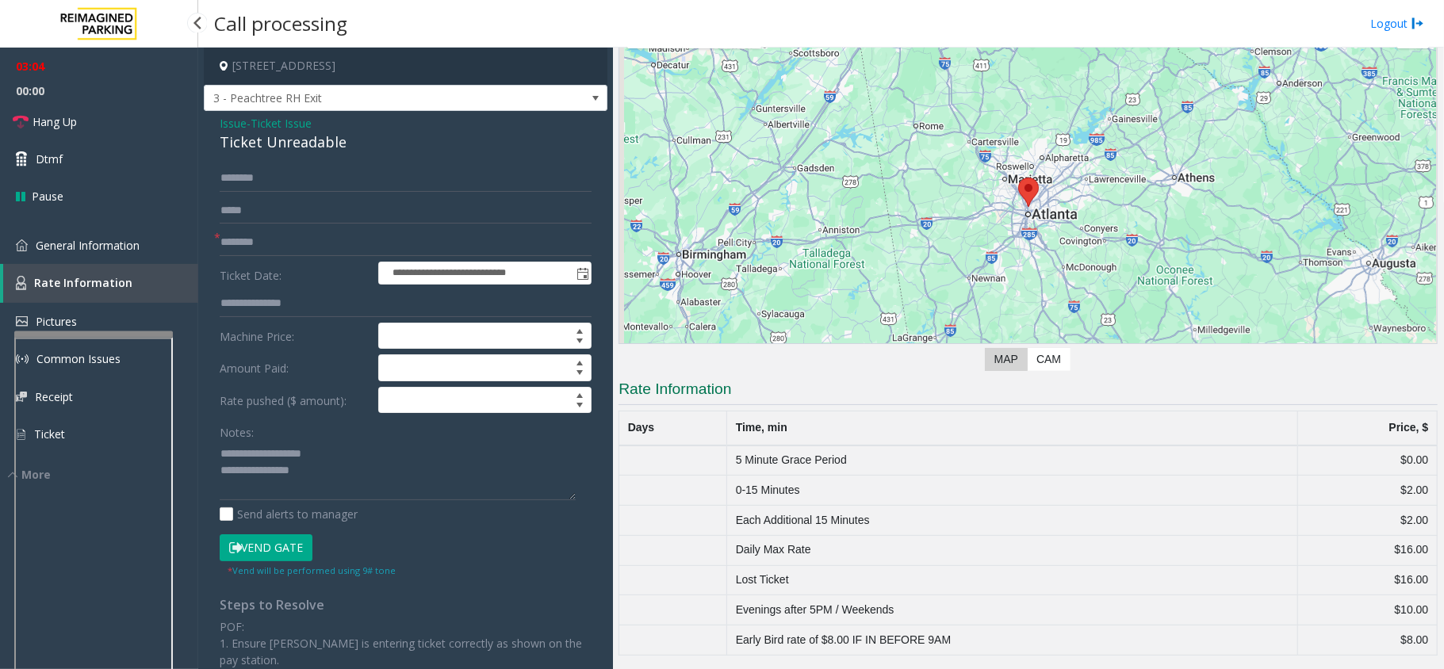
scroll to position [80, 0]
drag, startPoint x: 752, startPoint y: 479, endPoint x: 1402, endPoint y: 493, distance: 650.3
click at [1402, 493] on tr "0-15 Minutes $2.00" at bounding box center [1028, 491] width 818 height 30
click at [92, 243] on span "General Information" at bounding box center [88, 245] width 104 height 15
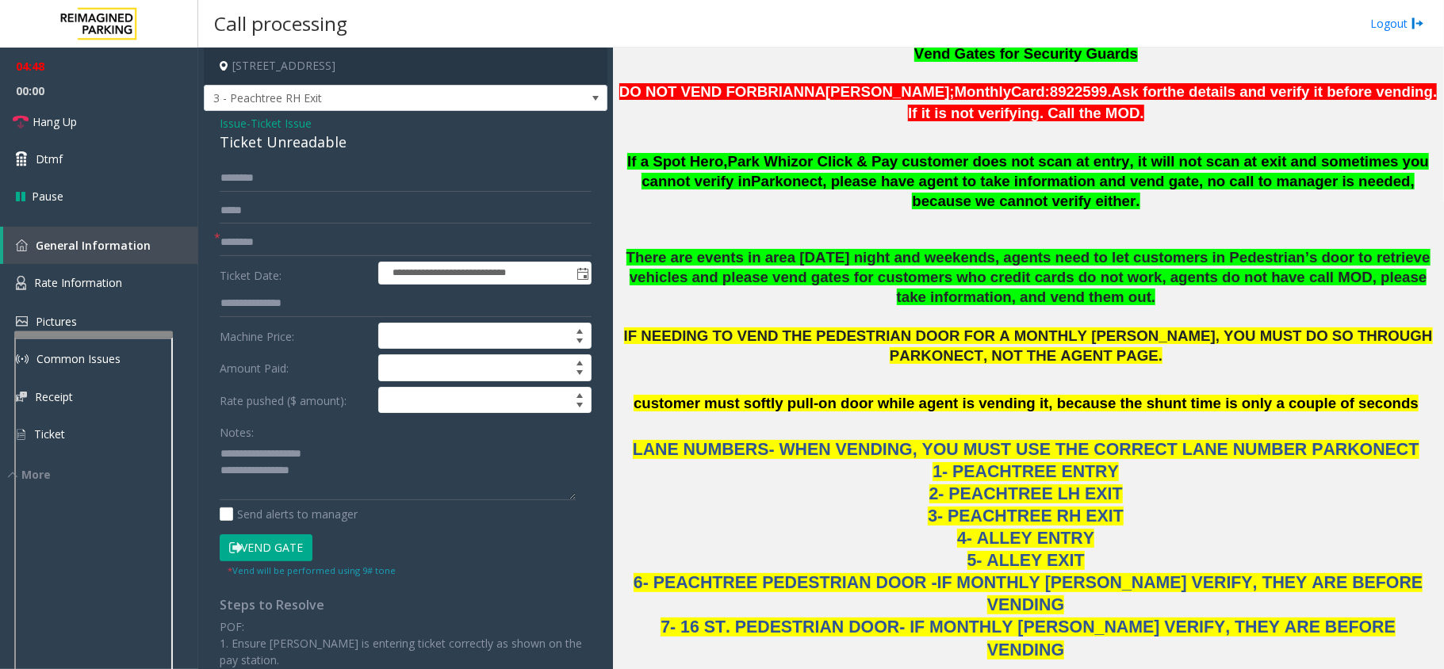
scroll to position [1057, 0]
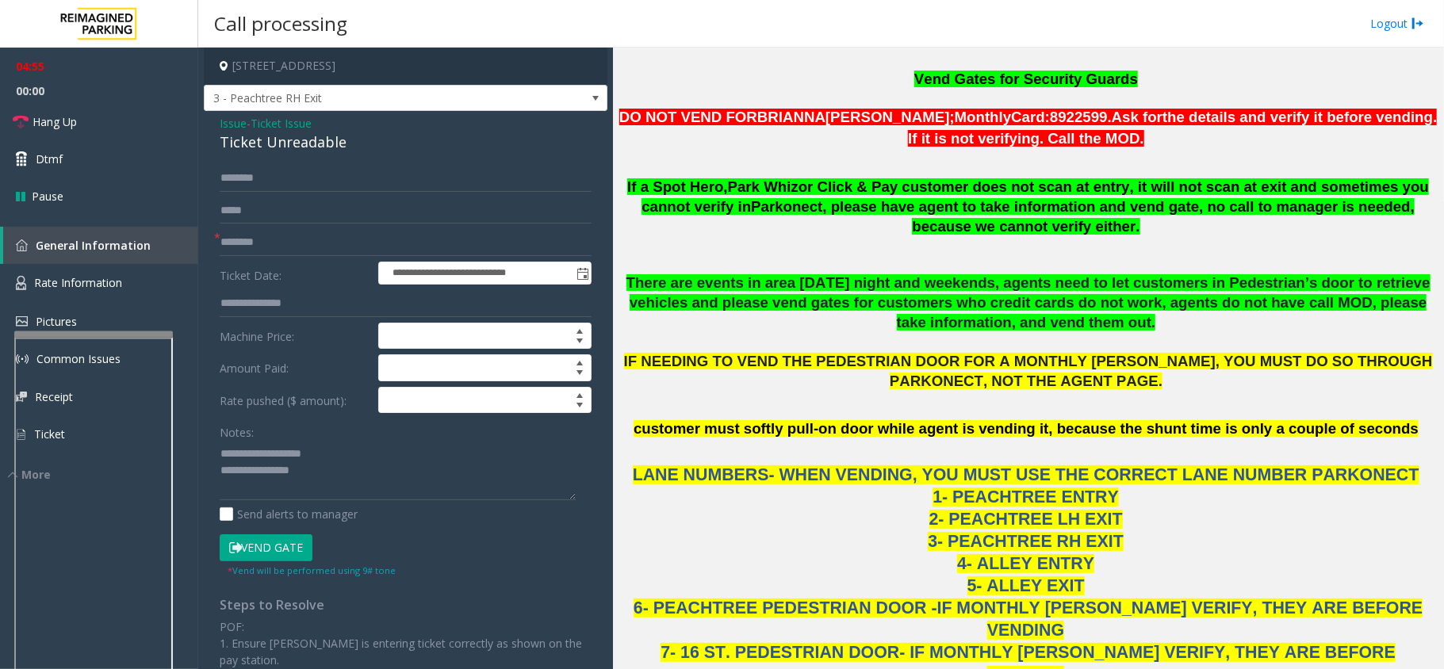
click at [290, 549] on button "Vend Gate" at bounding box center [266, 547] width 93 height 27
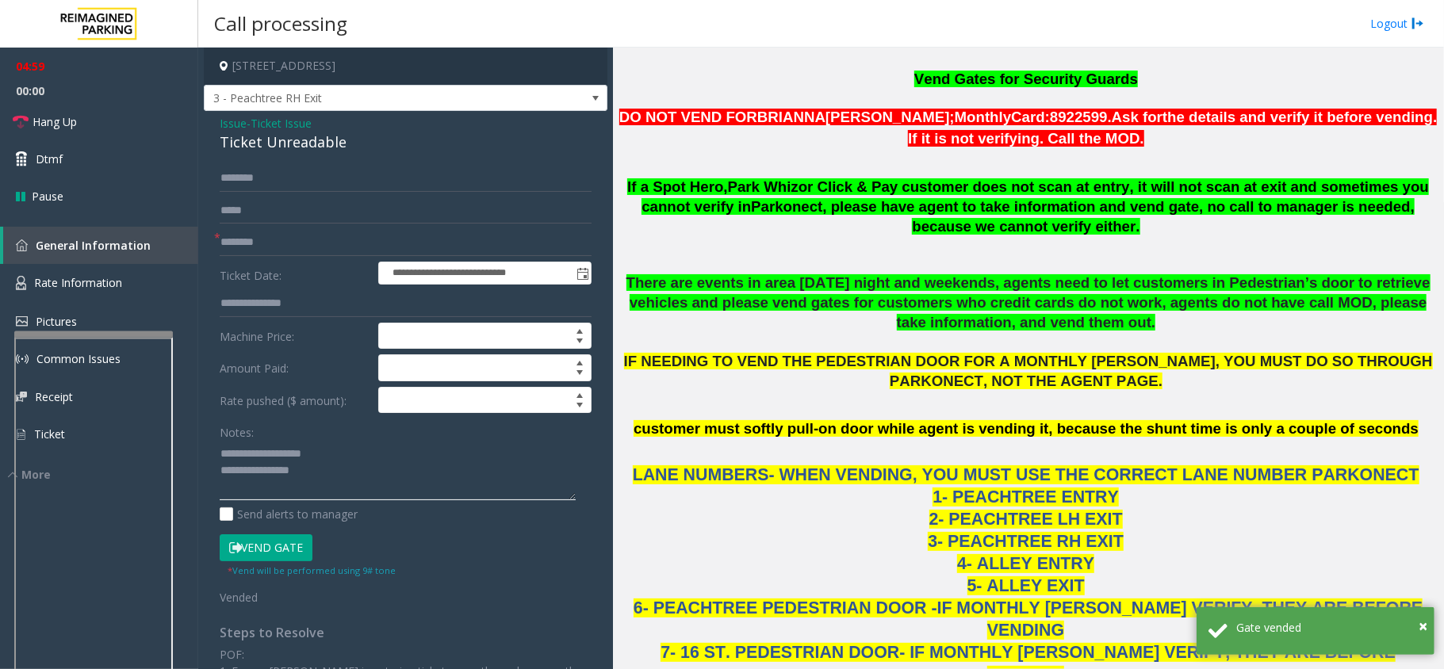
click at [388, 473] on textarea at bounding box center [398, 470] width 356 height 59
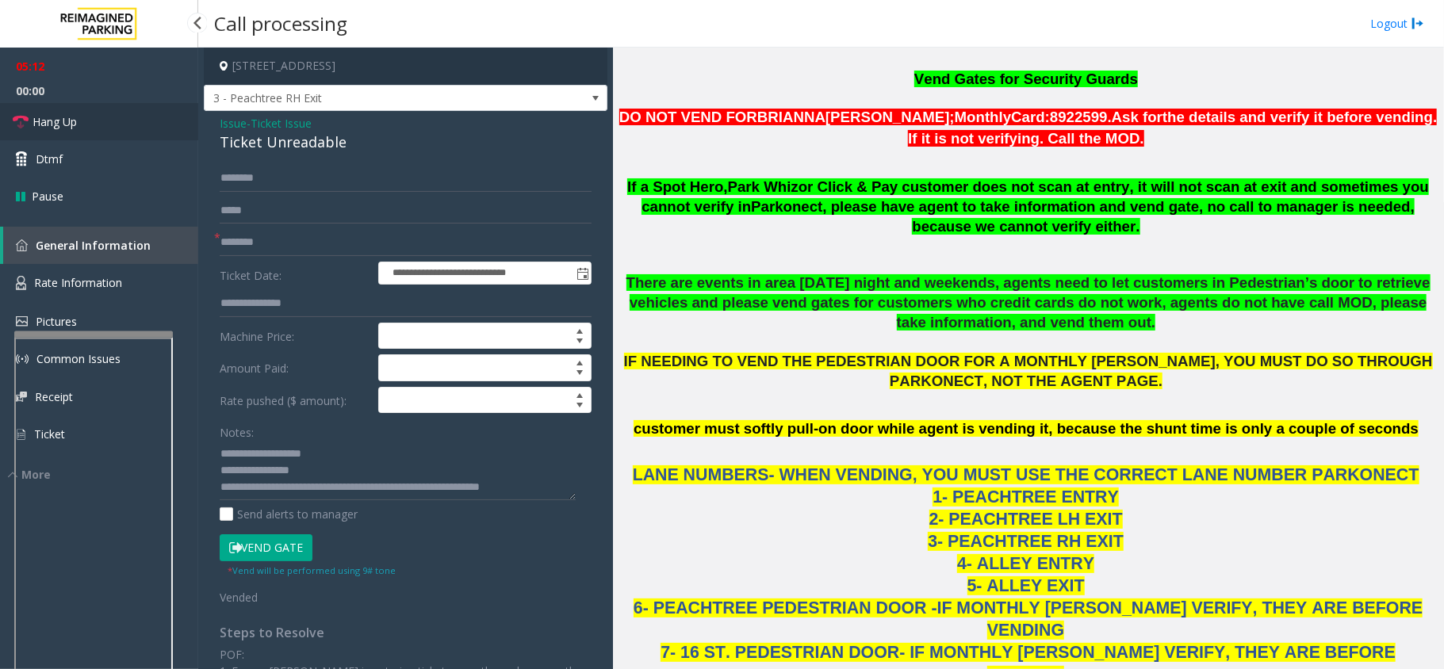
click at [64, 109] on link "Hang Up" at bounding box center [99, 121] width 198 height 37
click at [571, 484] on textarea at bounding box center [398, 470] width 356 height 59
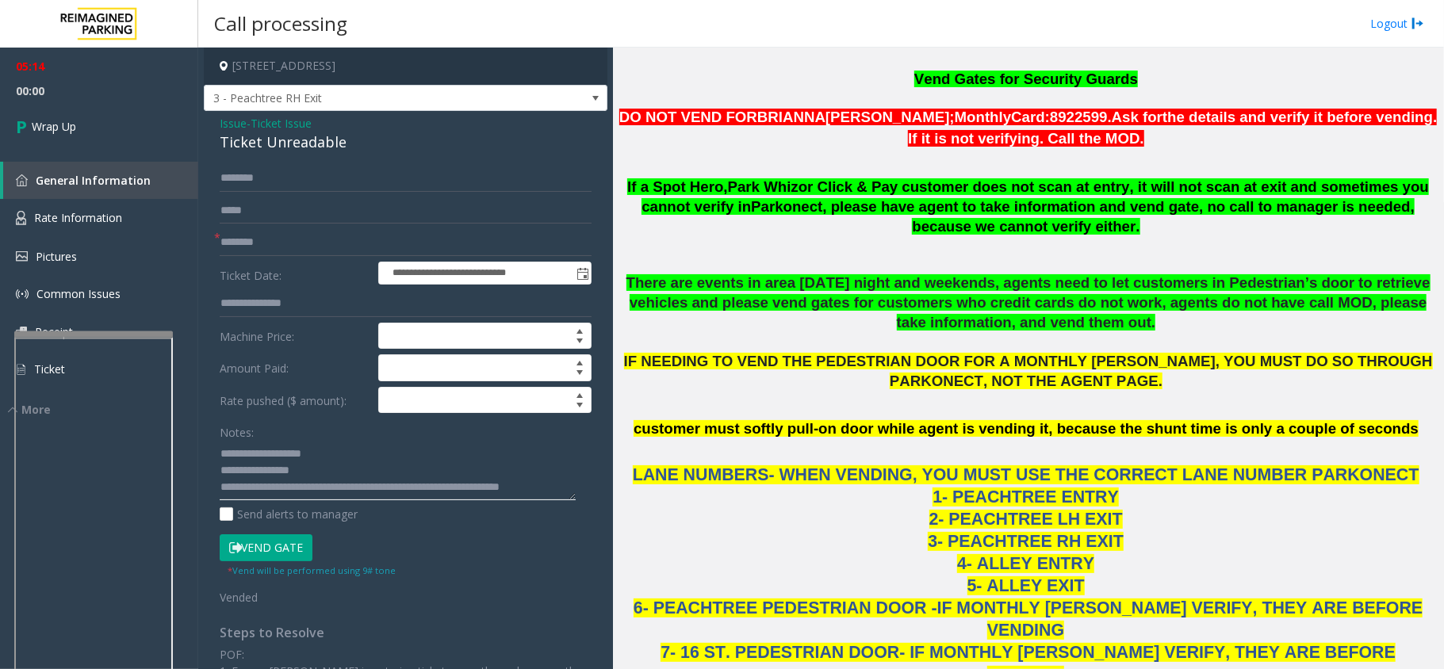
scroll to position [10, 0]
type textarea "**********"
click at [40, 124] on span "Wrap Up" at bounding box center [54, 126] width 44 height 17
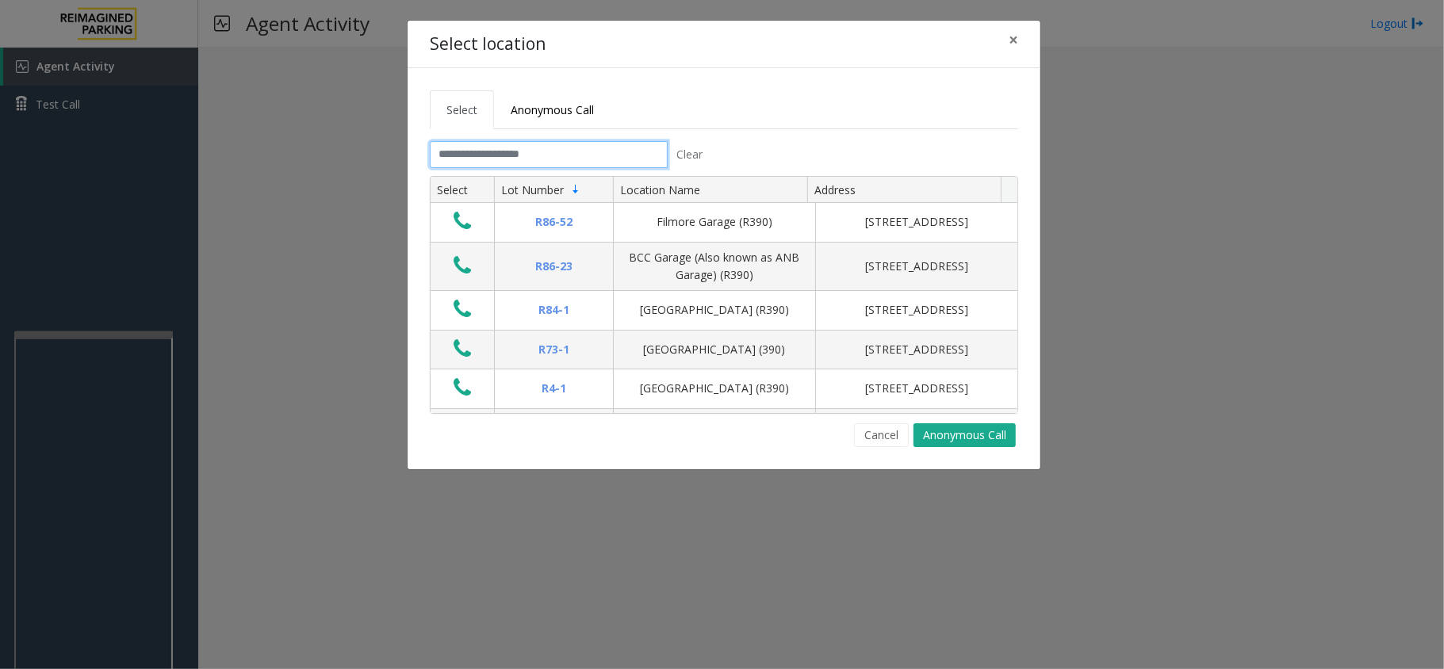
click at [488, 150] on input "text" at bounding box center [549, 154] width 238 height 27
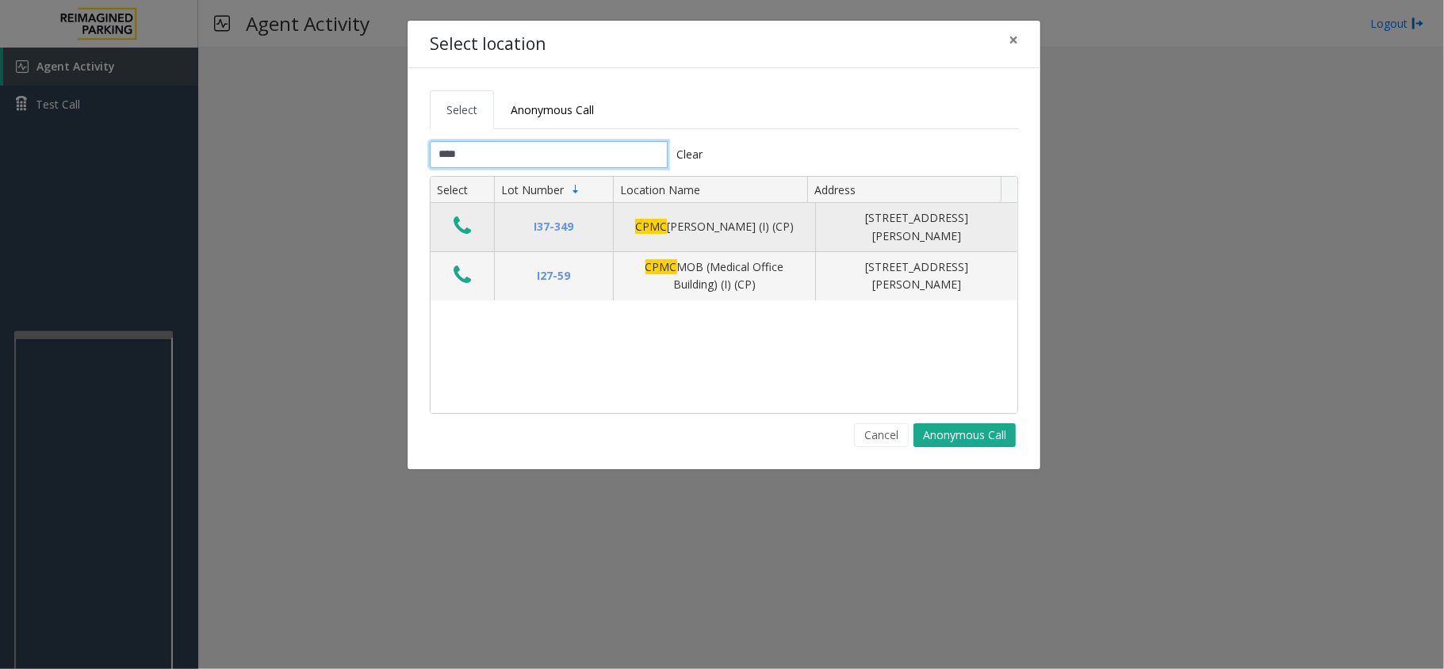
type input "****"
click at [470, 226] on icon "Data table" at bounding box center [461, 226] width 17 height 22
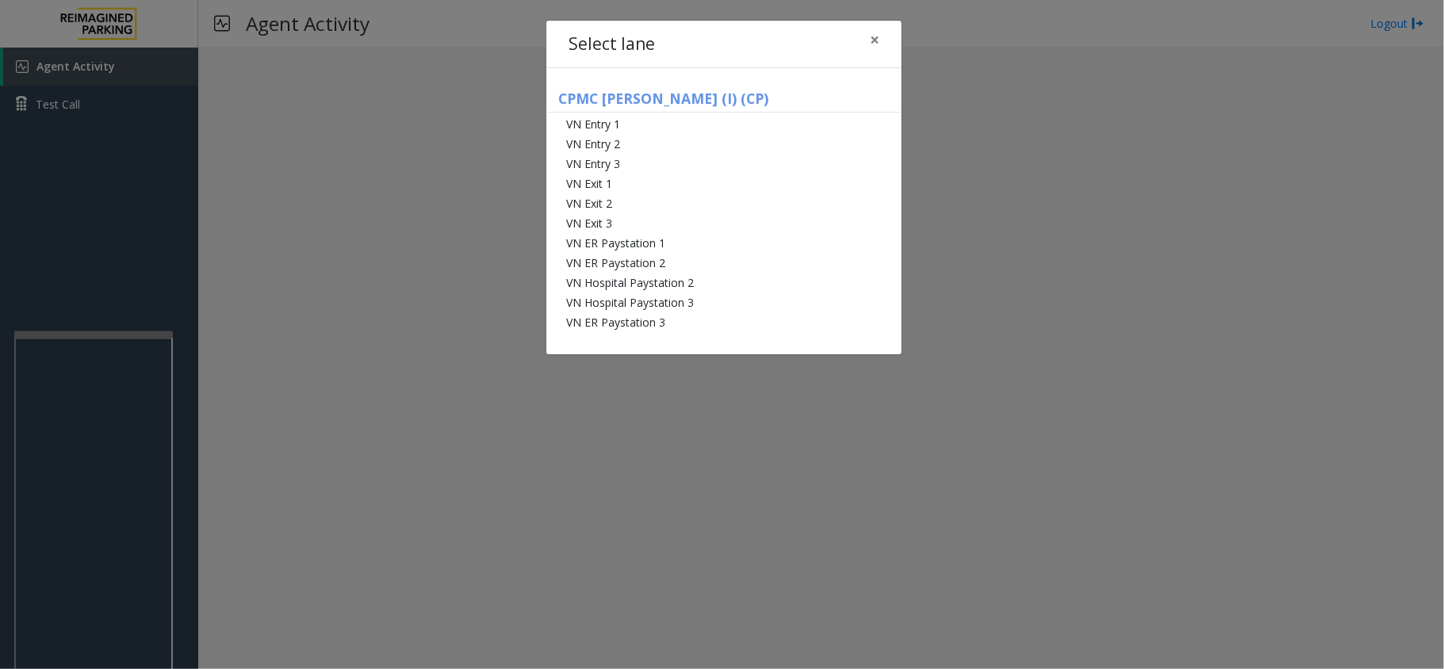
click at [688, 97] on h5 "CPMC [PERSON_NAME] (I) (CP)" at bounding box center [723, 101] width 355 height 22
click at [876, 40] on span "×" at bounding box center [875, 40] width 10 height 22
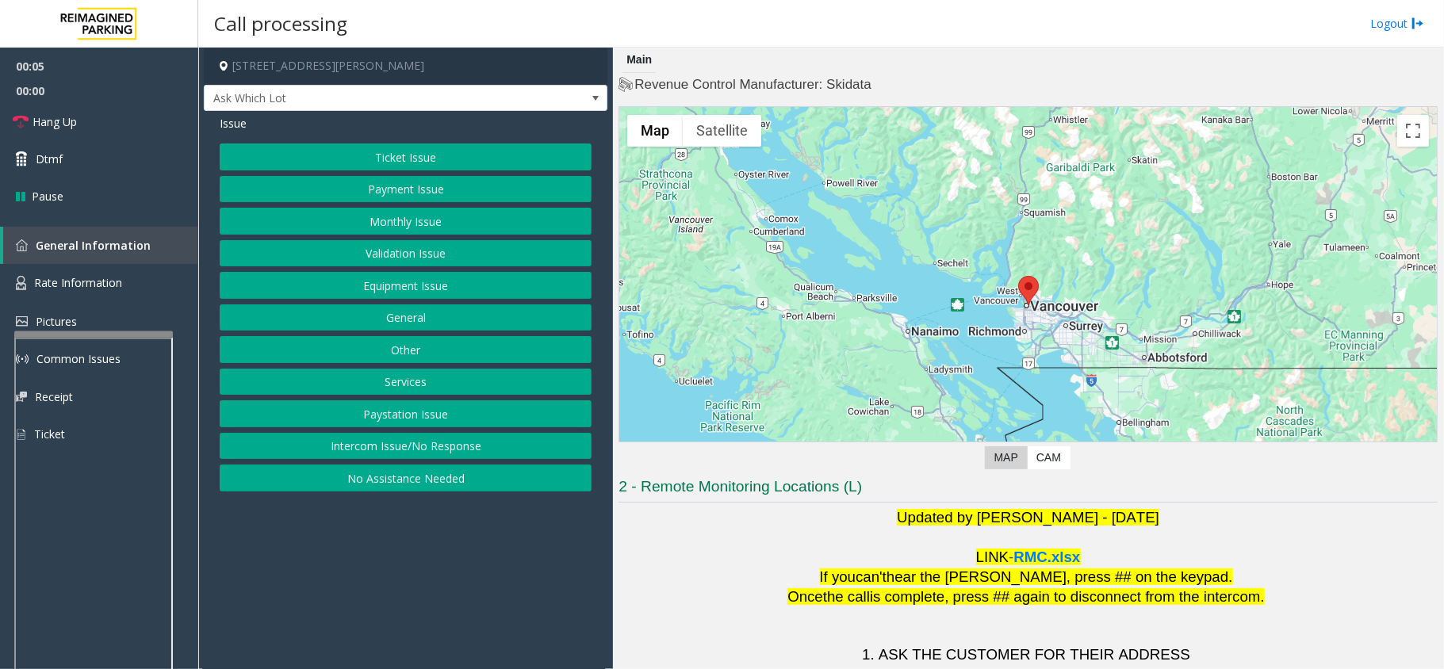
click at [409, 447] on button "Intercom Issue/No Response" at bounding box center [406, 446] width 372 height 27
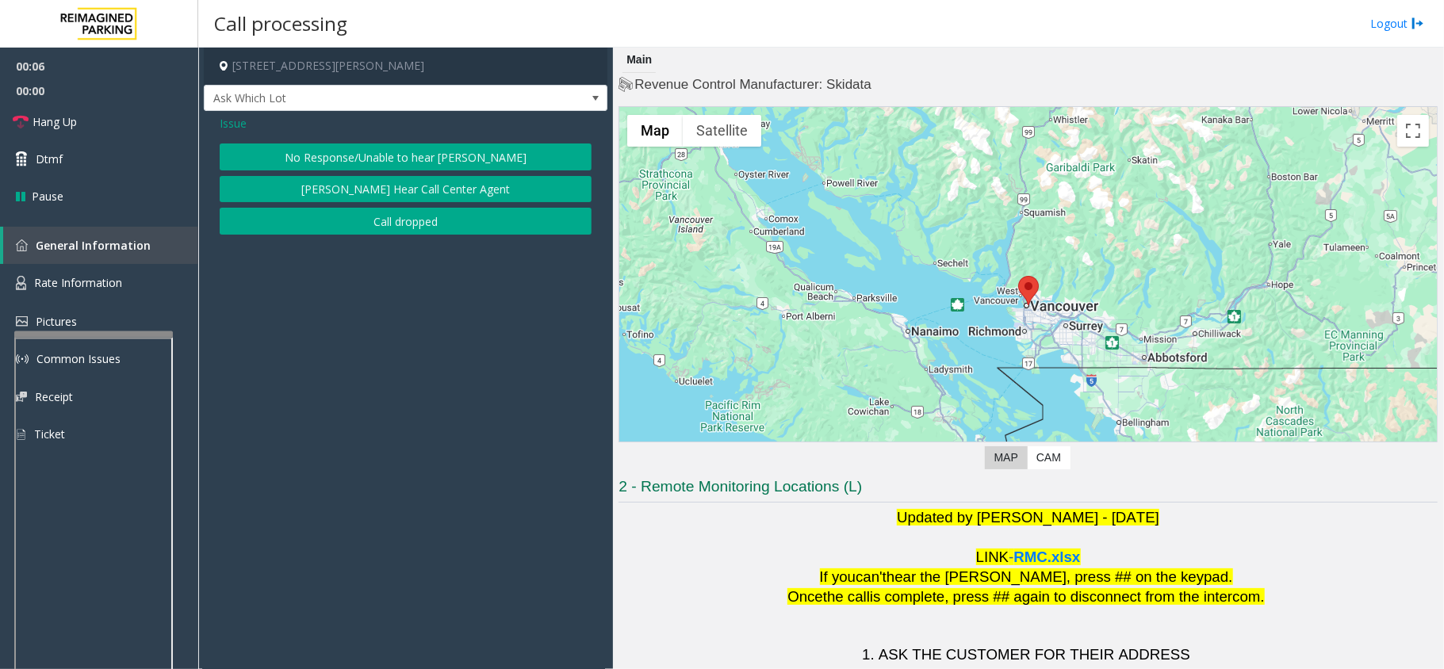
click at [438, 156] on button "No Response/Unable to hear [PERSON_NAME]" at bounding box center [406, 156] width 372 height 27
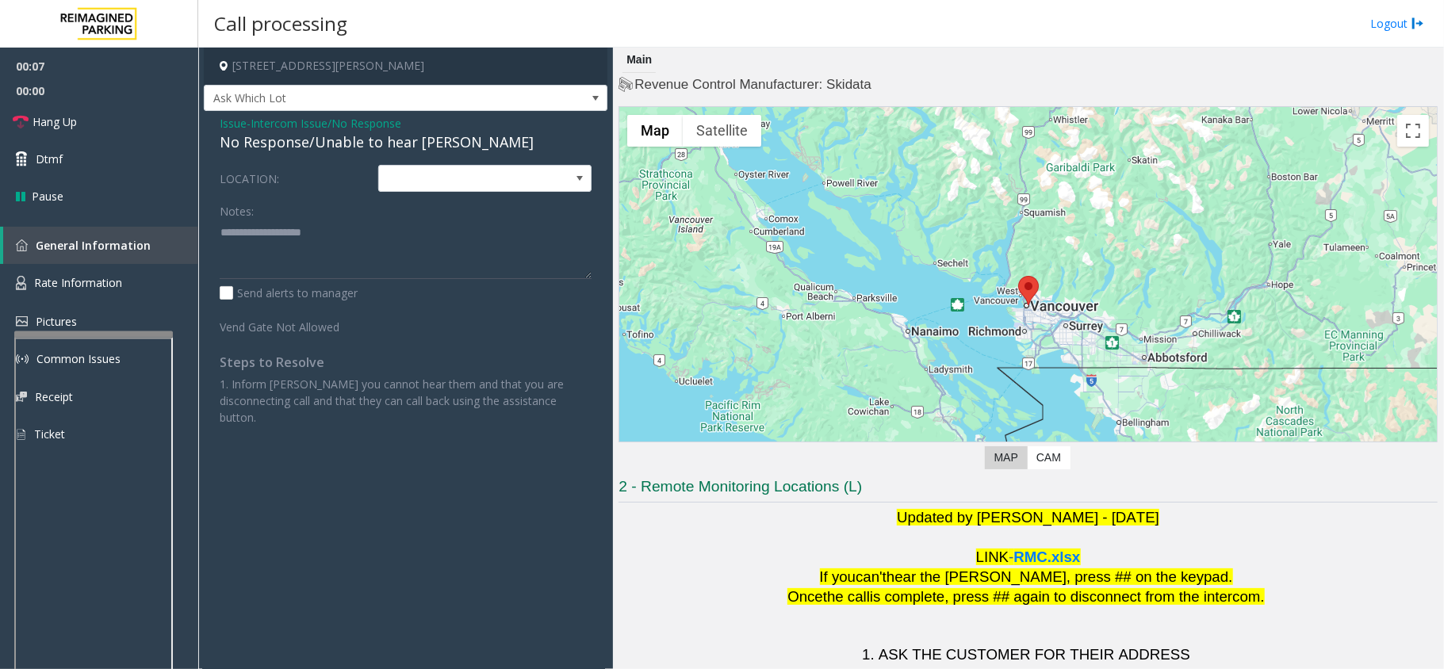
click at [350, 141] on div "No Response/Unable to hear [PERSON_NAME]" at bounding box center [406, 142] width 372 height 21
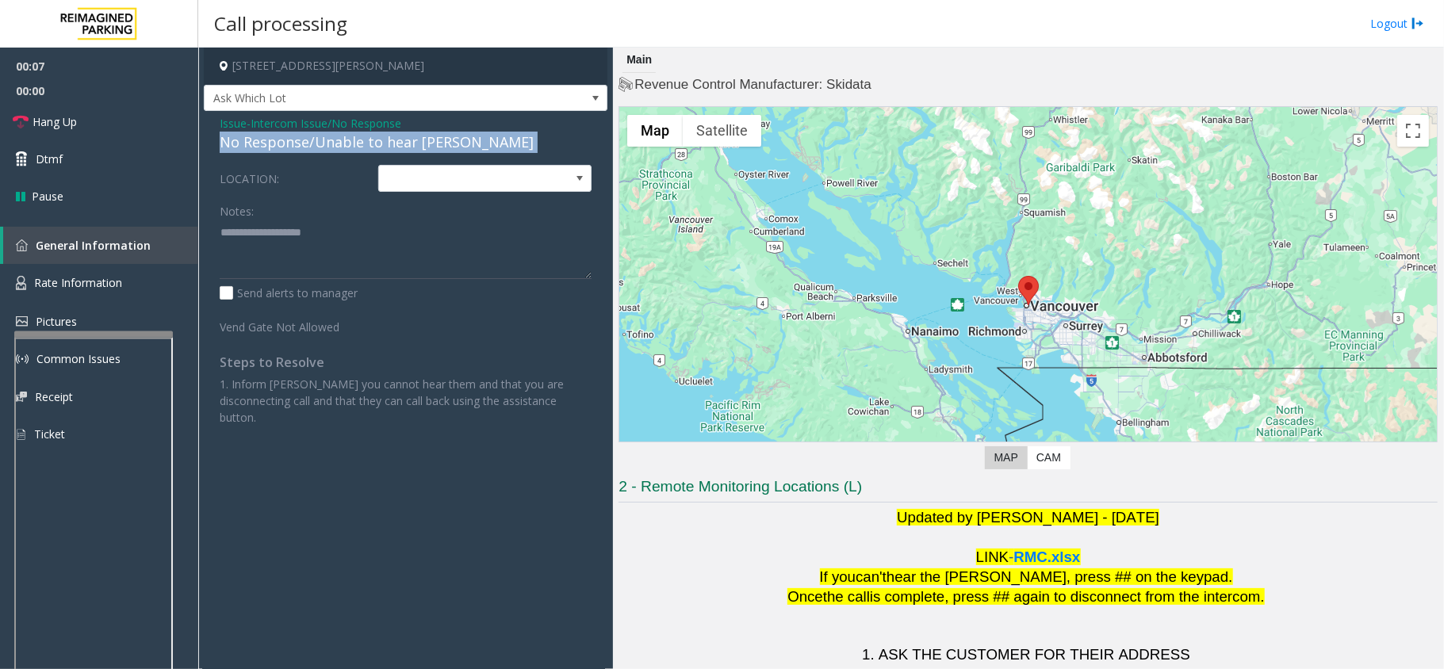
click at [350, 141] on div "No Response/Unable to hear [PERSON_NAME]" at bounding box center [406, 142] width 372 height 21
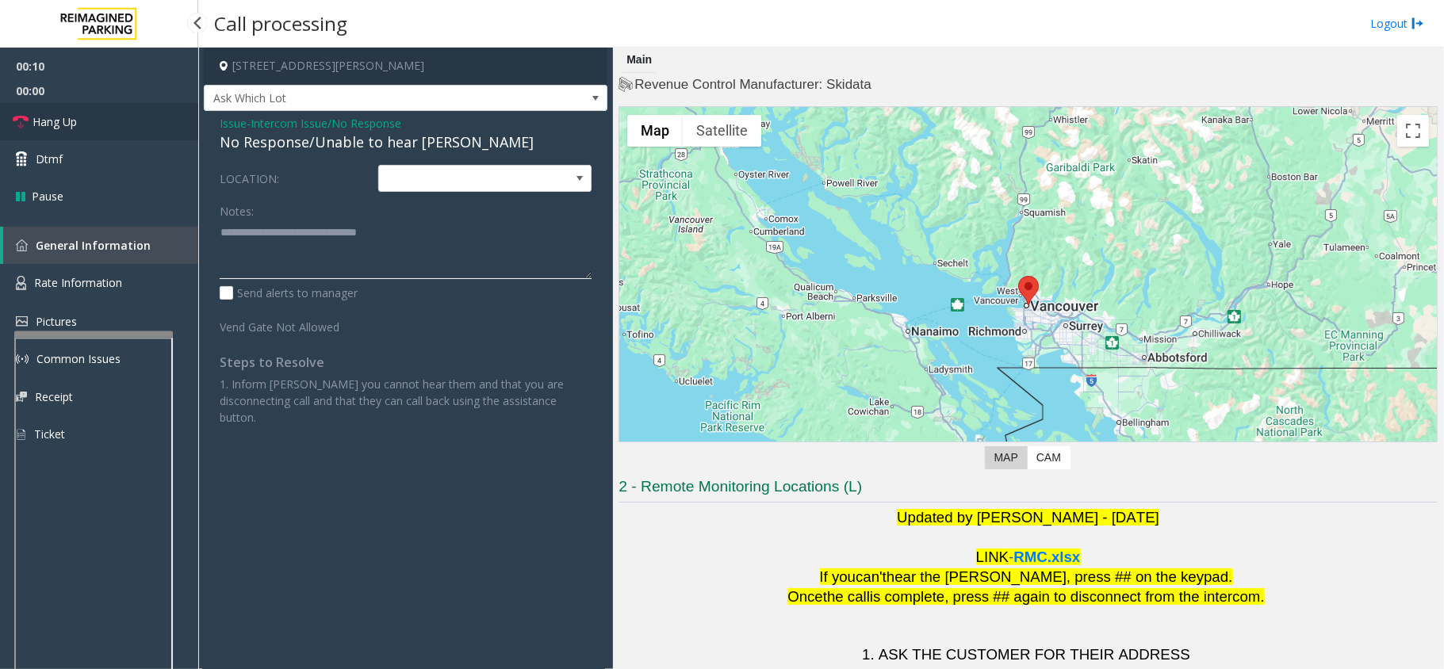
type textarea "**********"
click at [73, 114] on span "Hang Up" at bounding box center [55, 121] width 44 height 17
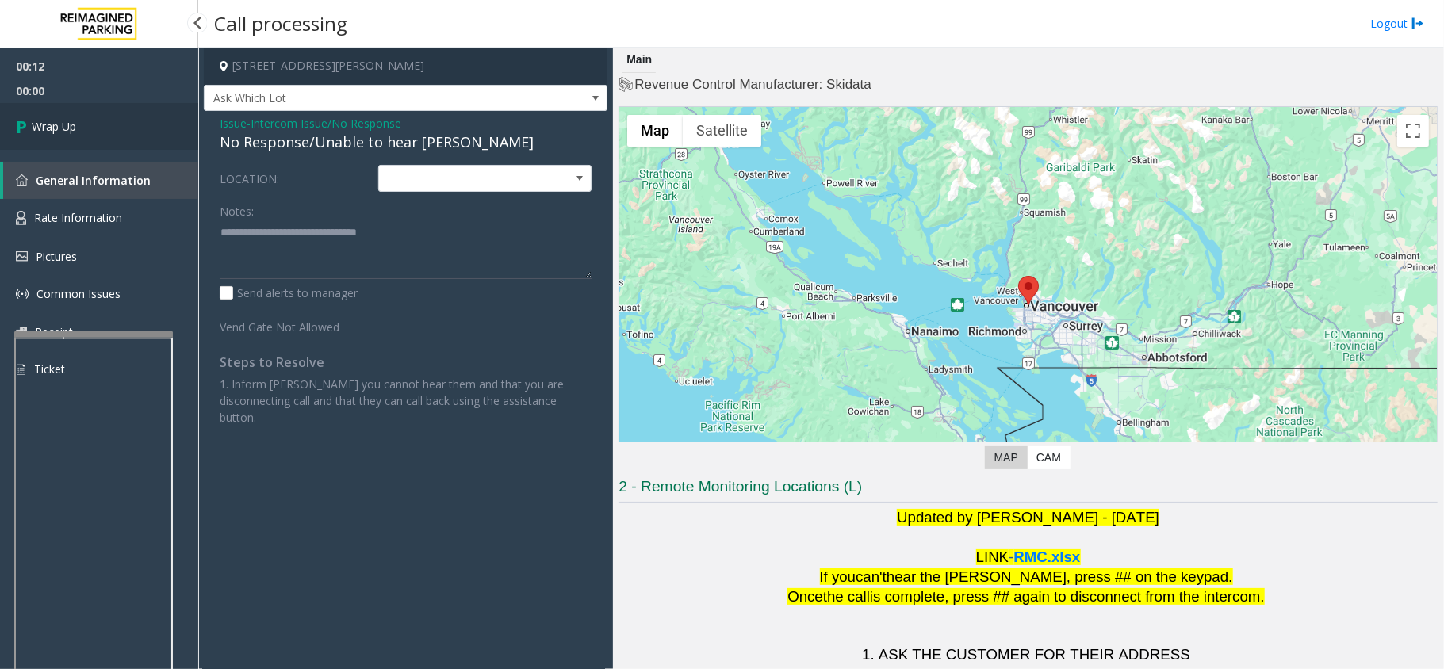
click at [73, 114] on link "Wrap Up" at bounding box center [99, 126] width 198 height 47
